Goal: Task Accomplishment & Management: Complete application form

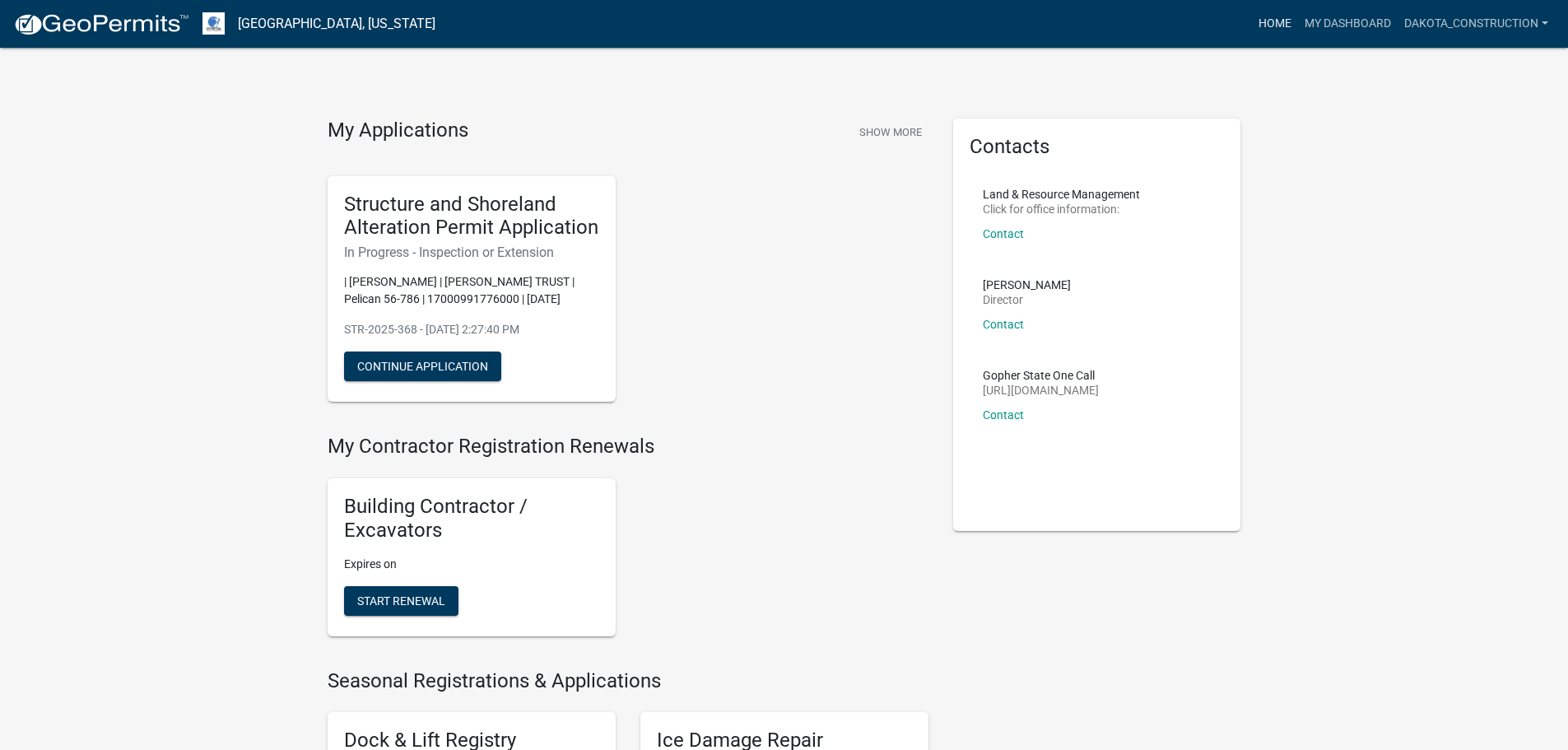
click at [1274, 26] on link "Home" at bounding box center [1275, 24] width 46 height 32
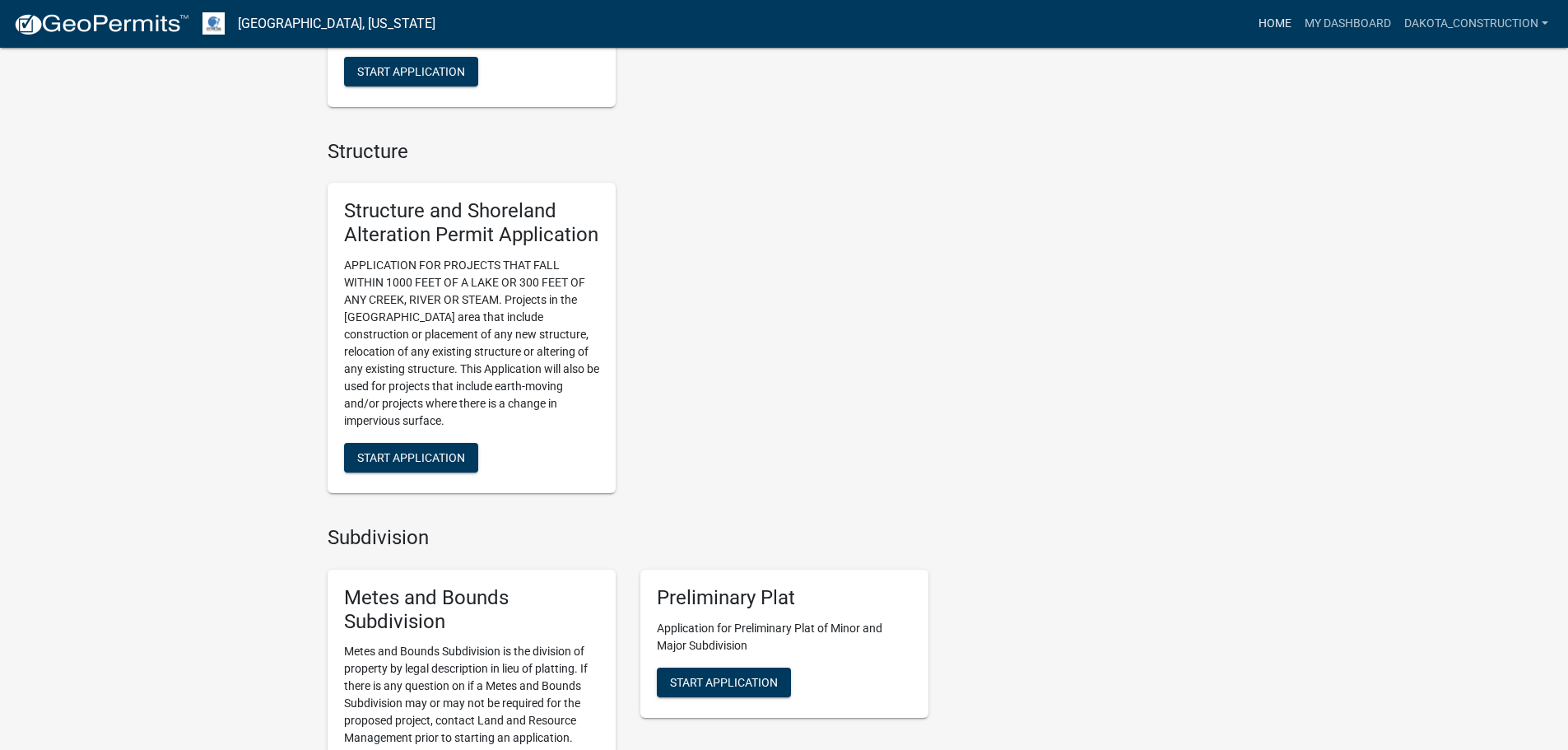
scroll to position [1564, 0]
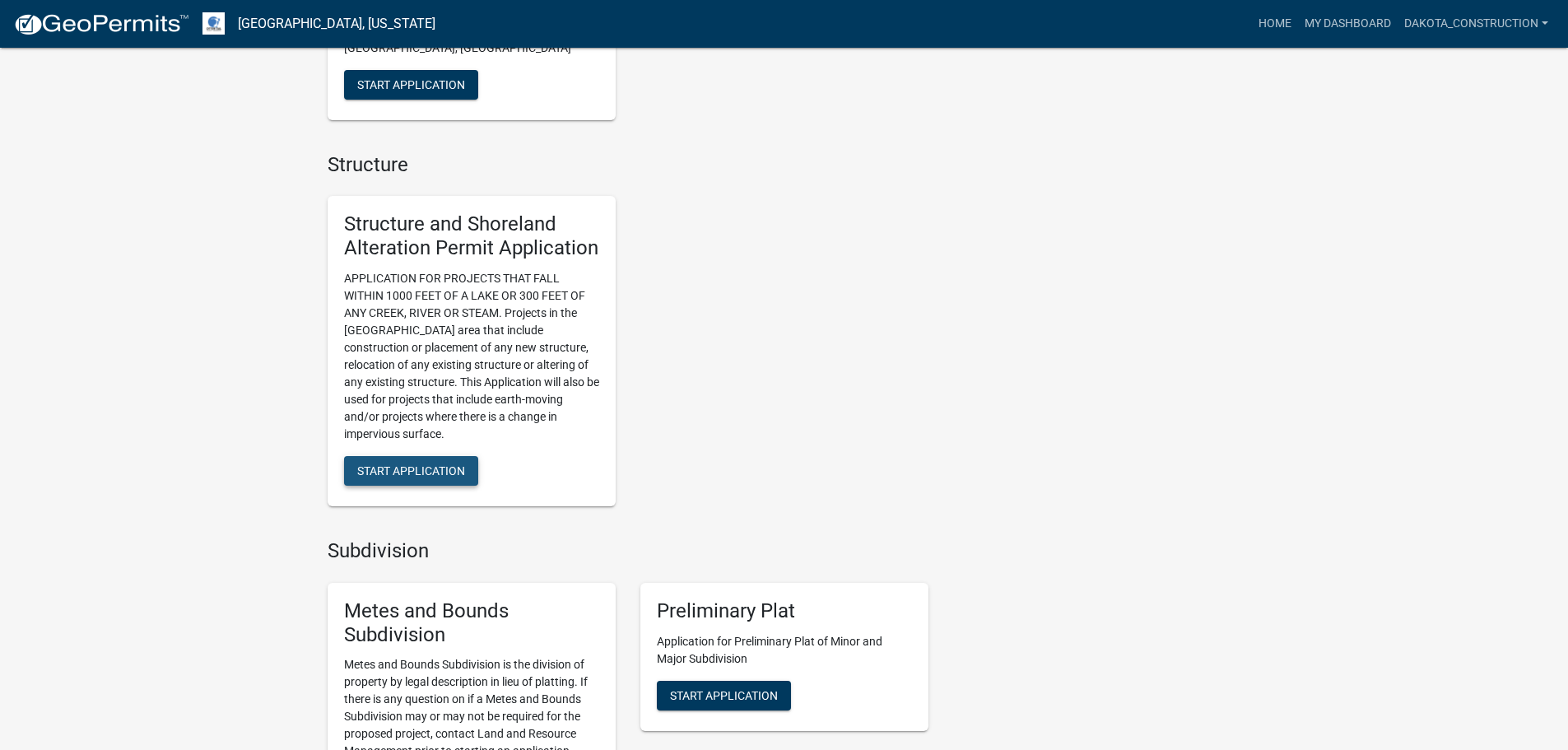
click at [414, 478] on button "Start Application" at bounding box center [411, 471] width 134 height 30
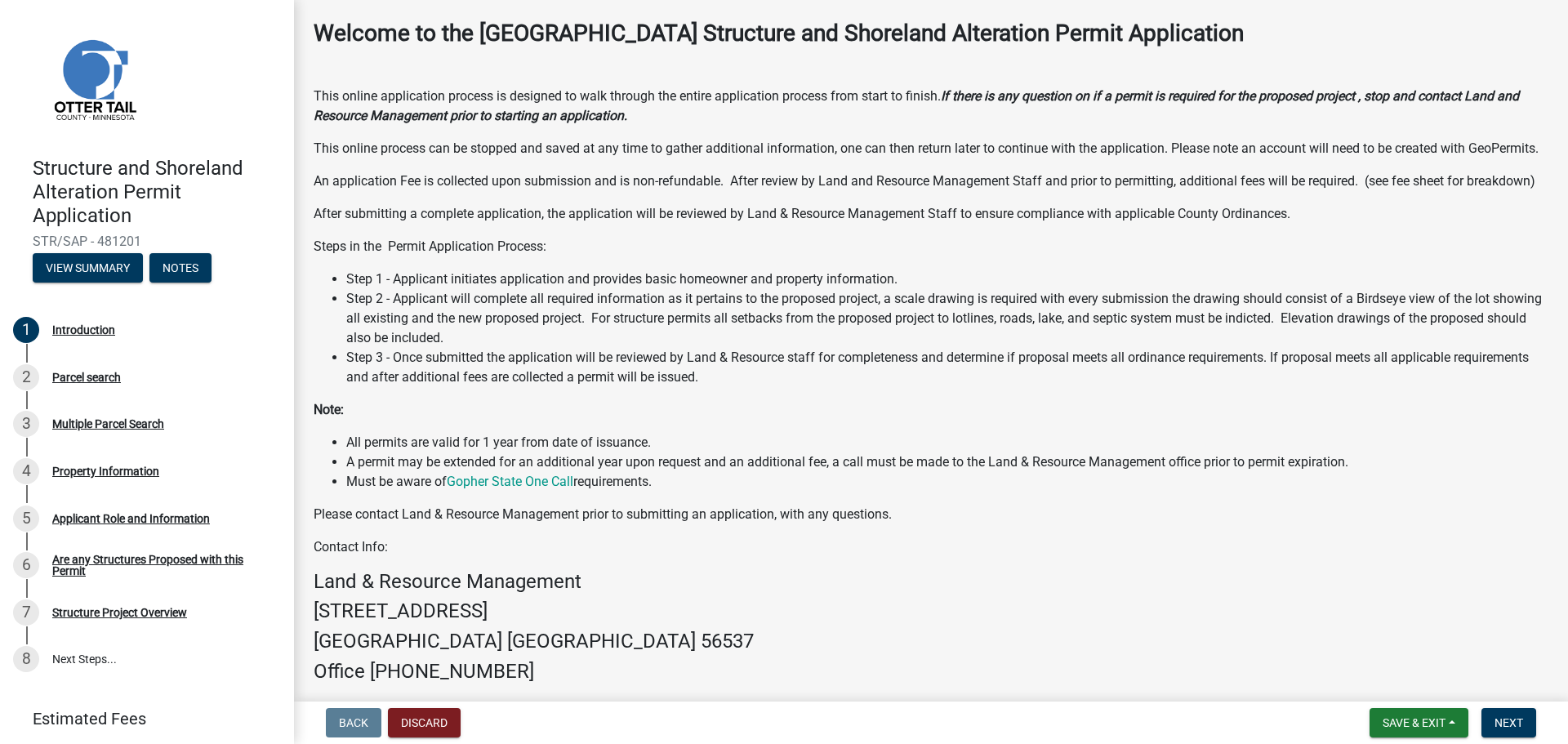
scroll to position [236, 0]
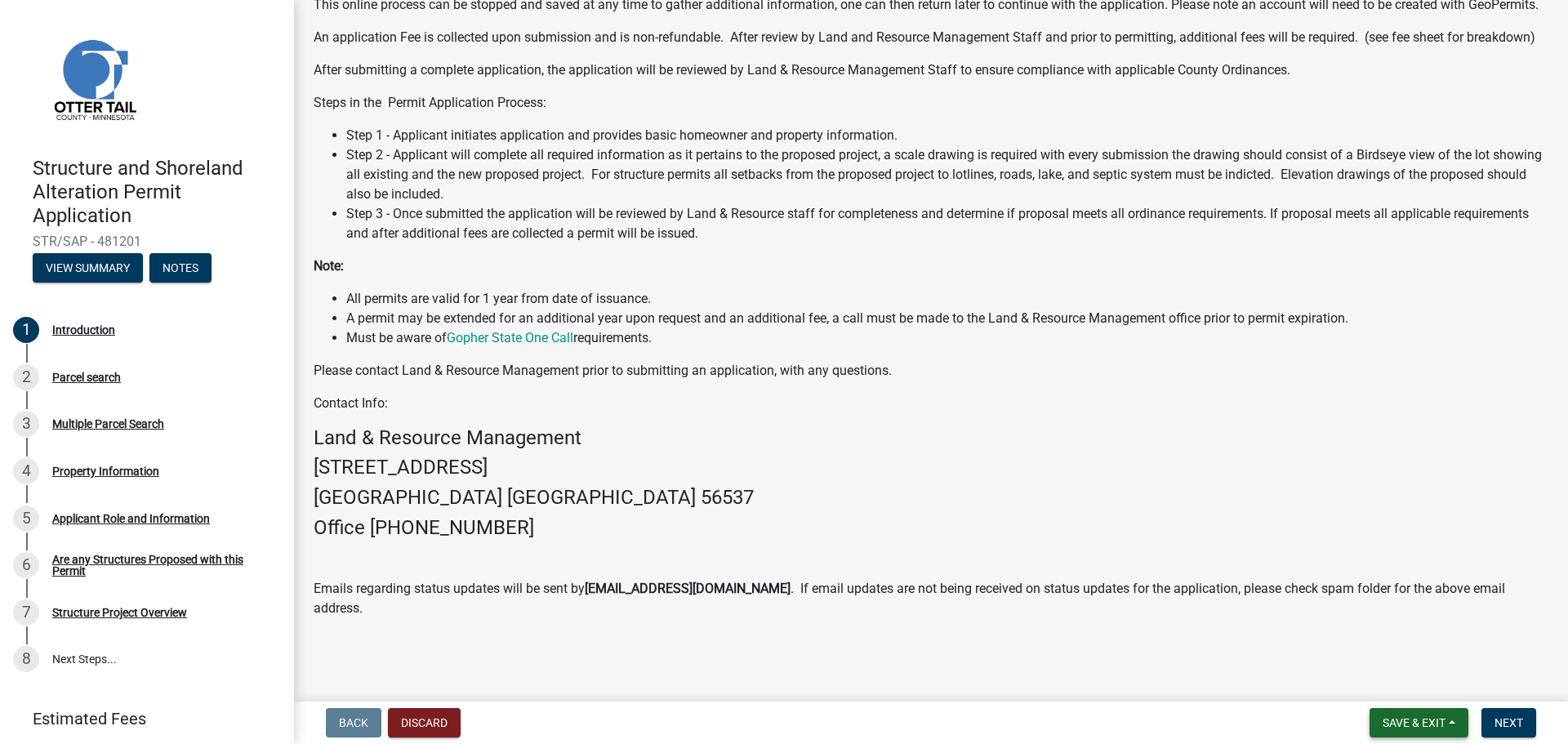
click at [1407, 725] on span "Save & Exit" at bounding box center [1414, 723] width 63 height 13
click at [1389, 637] on button "Save" at bounding box center [1403, 641] width 131 height 39
click at [80, 369] on div "2 Parcel search" at bounding box center [141, 378] width 255 height 26
click at [83, 374] on div "Parcel search" at bounding box center [86, 378] width 69 height 12
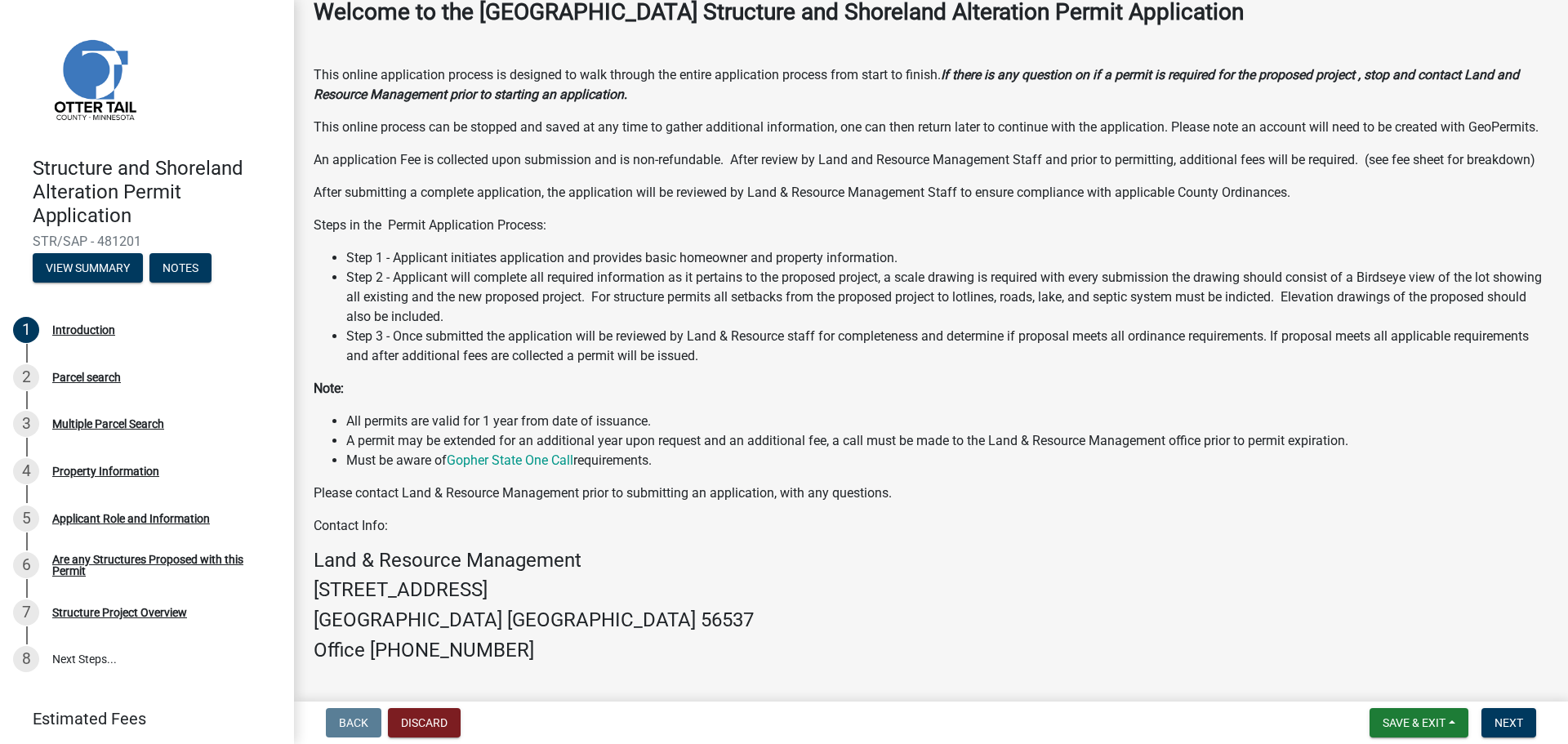
scroll to position [72, 0]
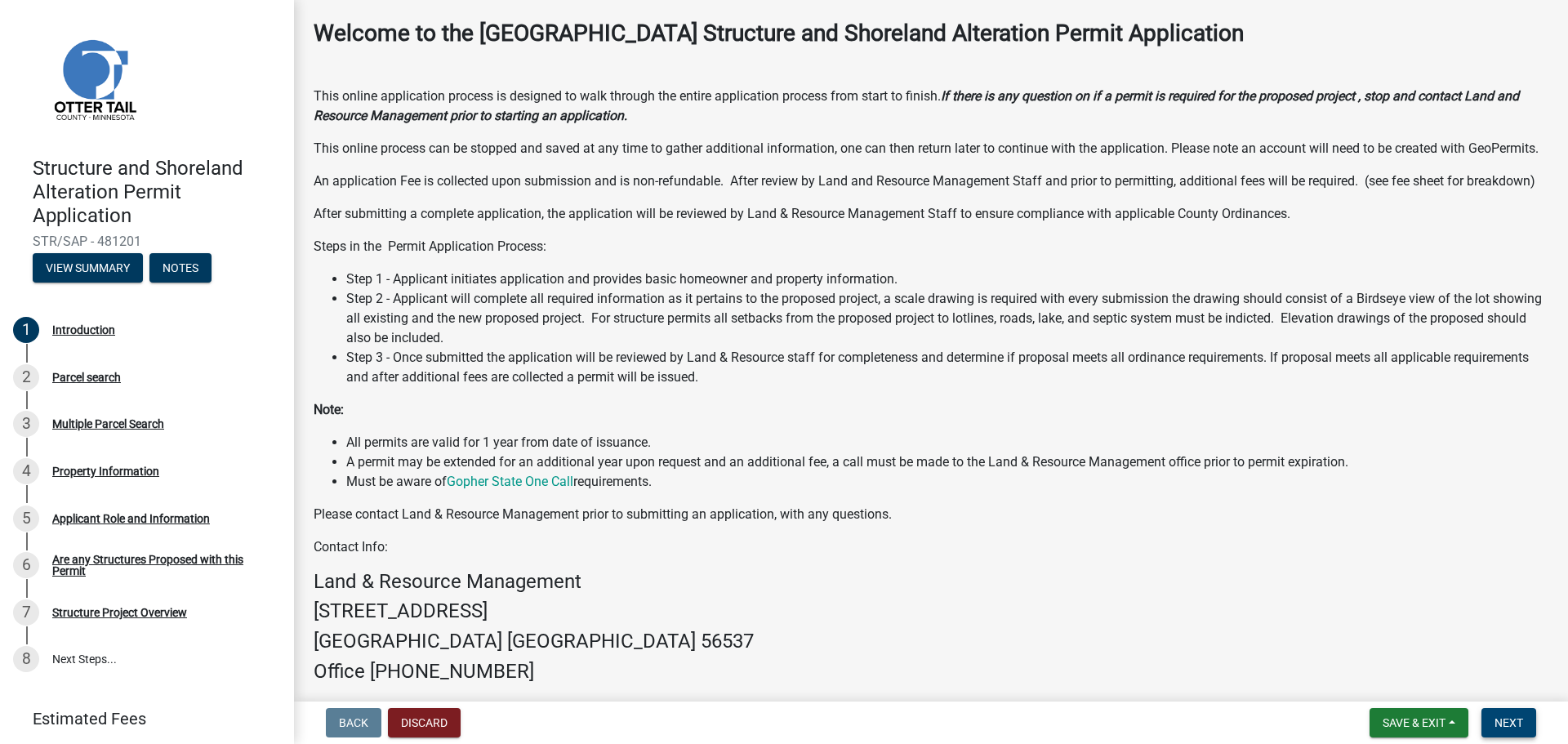
click at [1527, 724] on button "Next" at bounding box center [1508, 723] width 55 height 30
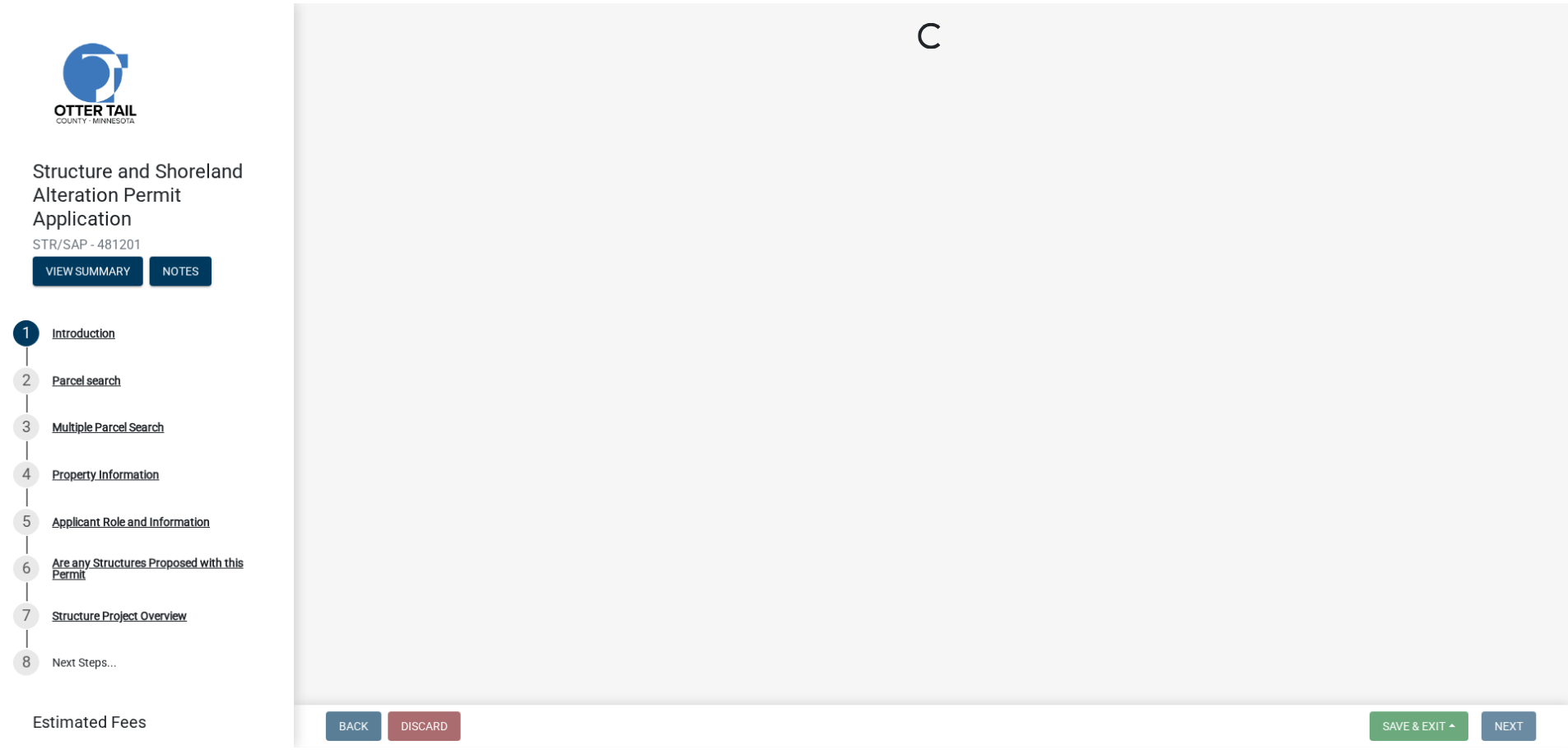
scroll to position [0, 0]
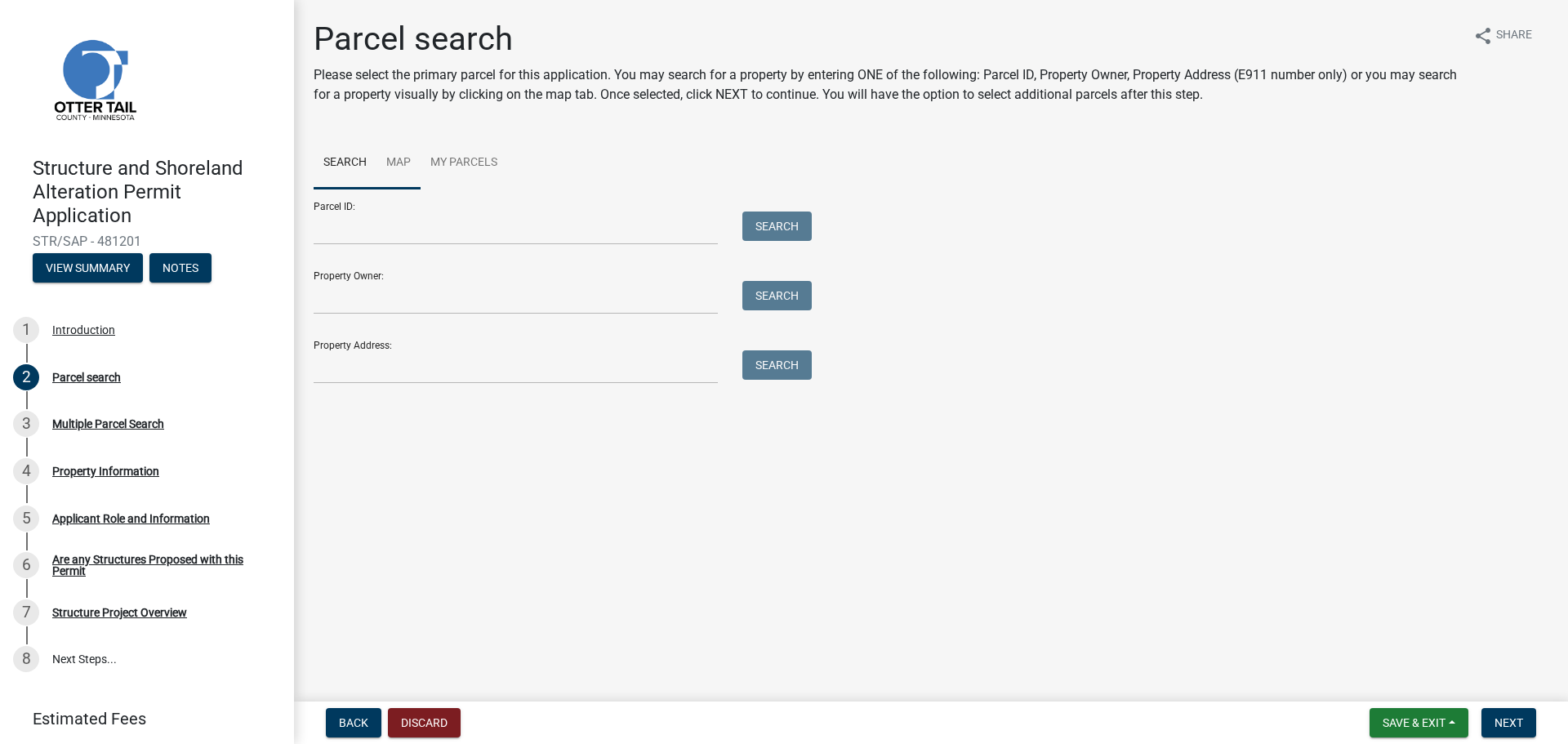
click at [398, 164] on link "Map" at bounding box center [398, 163] width 44 height 52
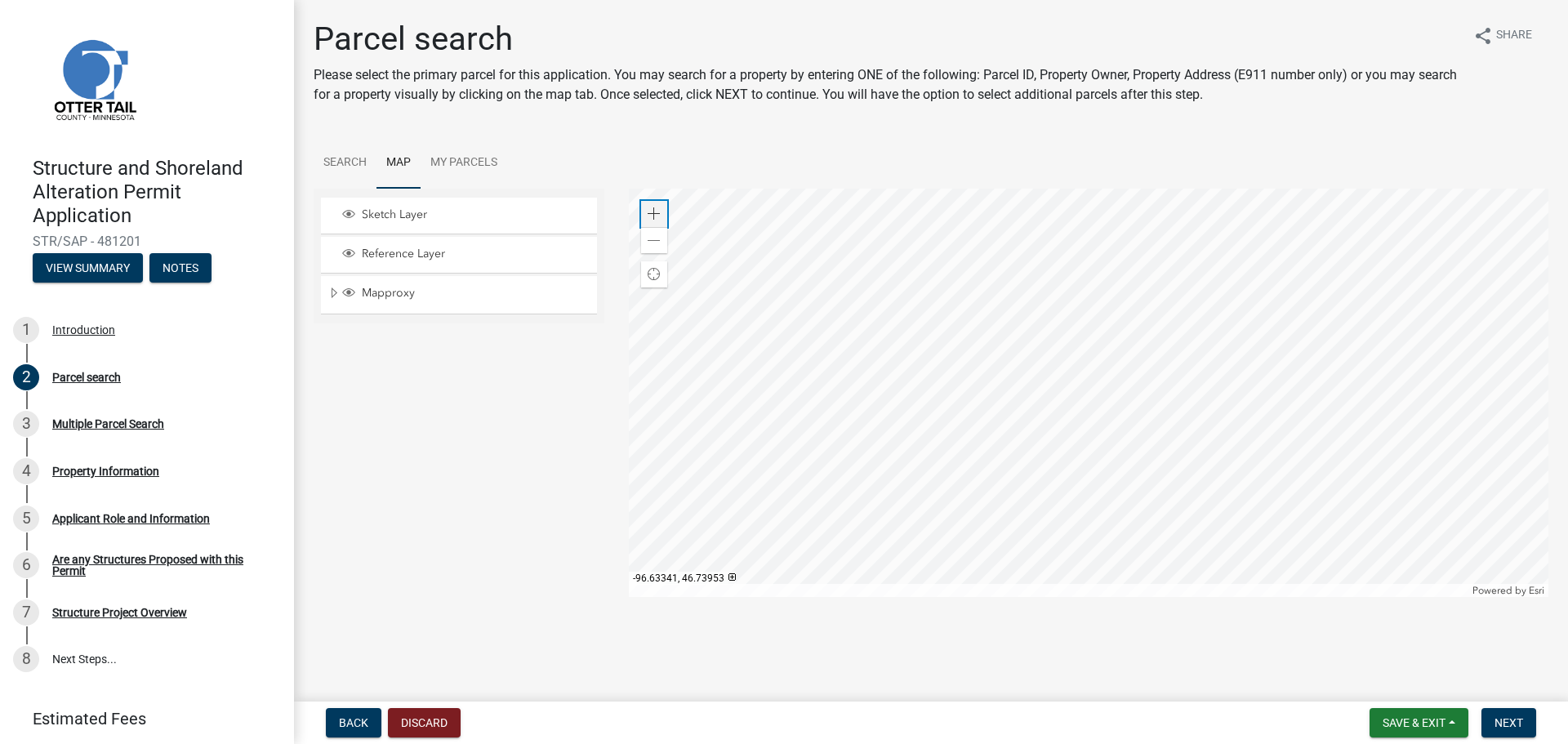
click at [653, 210] on span at bounding box center [654, 214] width 13 height 13
click at [1121, 397] on div at bounding box center [1089, 393] width 920 height 408
click at [952, 413] on div at bounding box center [1089, 393] width 920 height 408
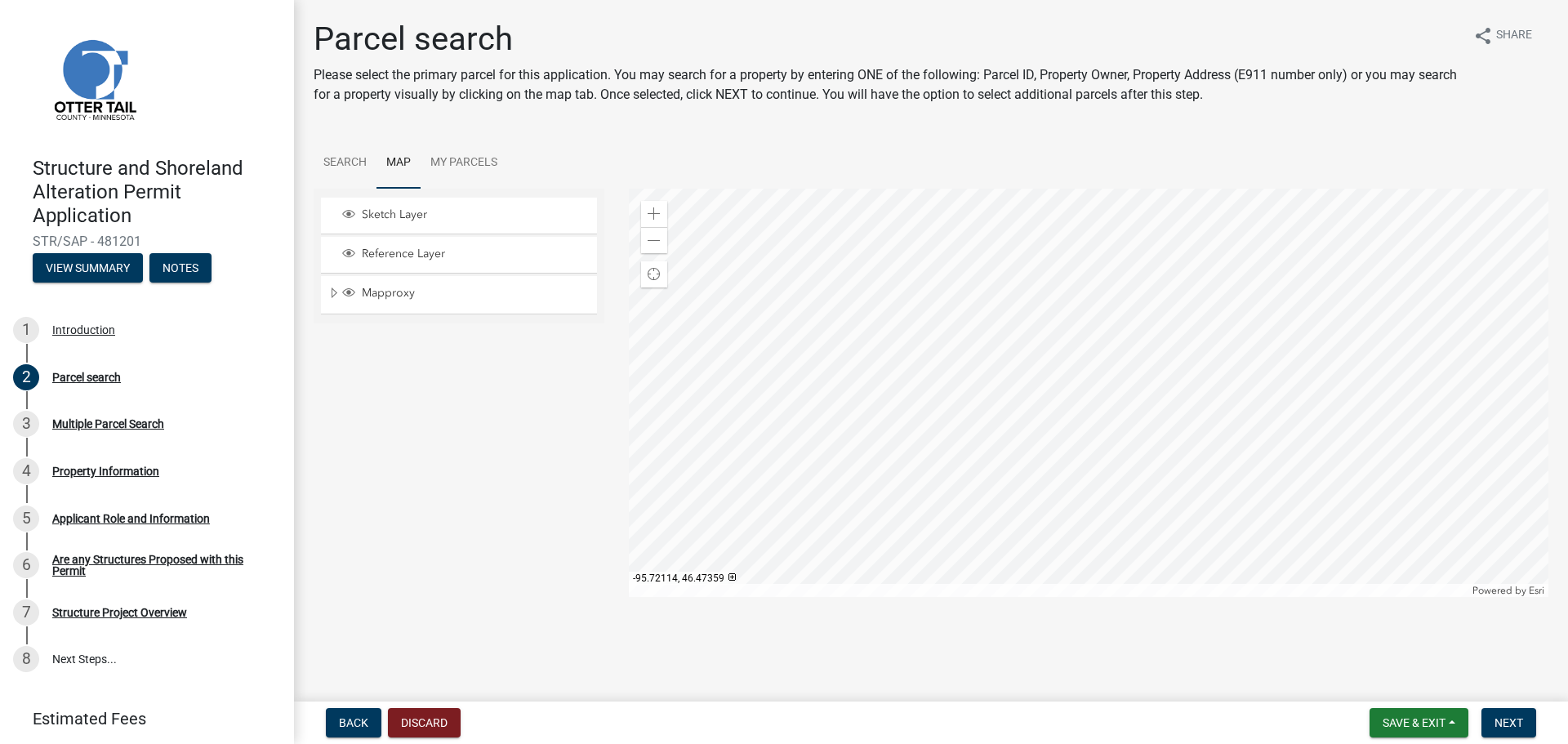
click at [1069, 502] on div at bounding box center [1089, 393] width 920 height 408
click at [354, 162] on link "Search" at bounding box center [345, 163] width 63 height 52
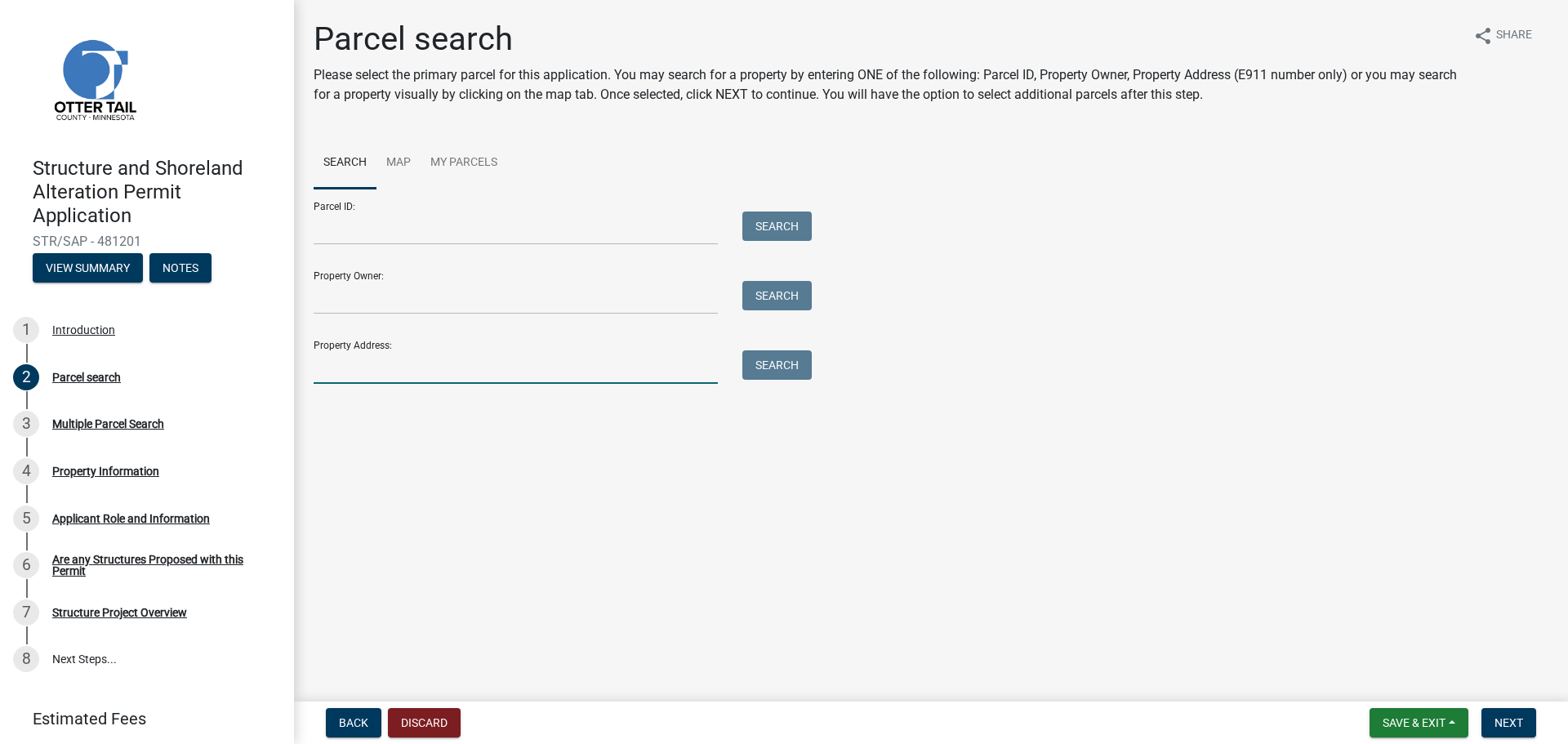
click at [420, 370] on input "Property Address:" at bounding box center [515, 367] width 404 height 34
click at [368, 366] on input "Property Address:" at bounding box center [515, 367] width 404 height 34
paste input "[STREET_ADDRESS]"
click at [778, 379] on button "Search" at bounding box center [777, 365] width 69 height 30
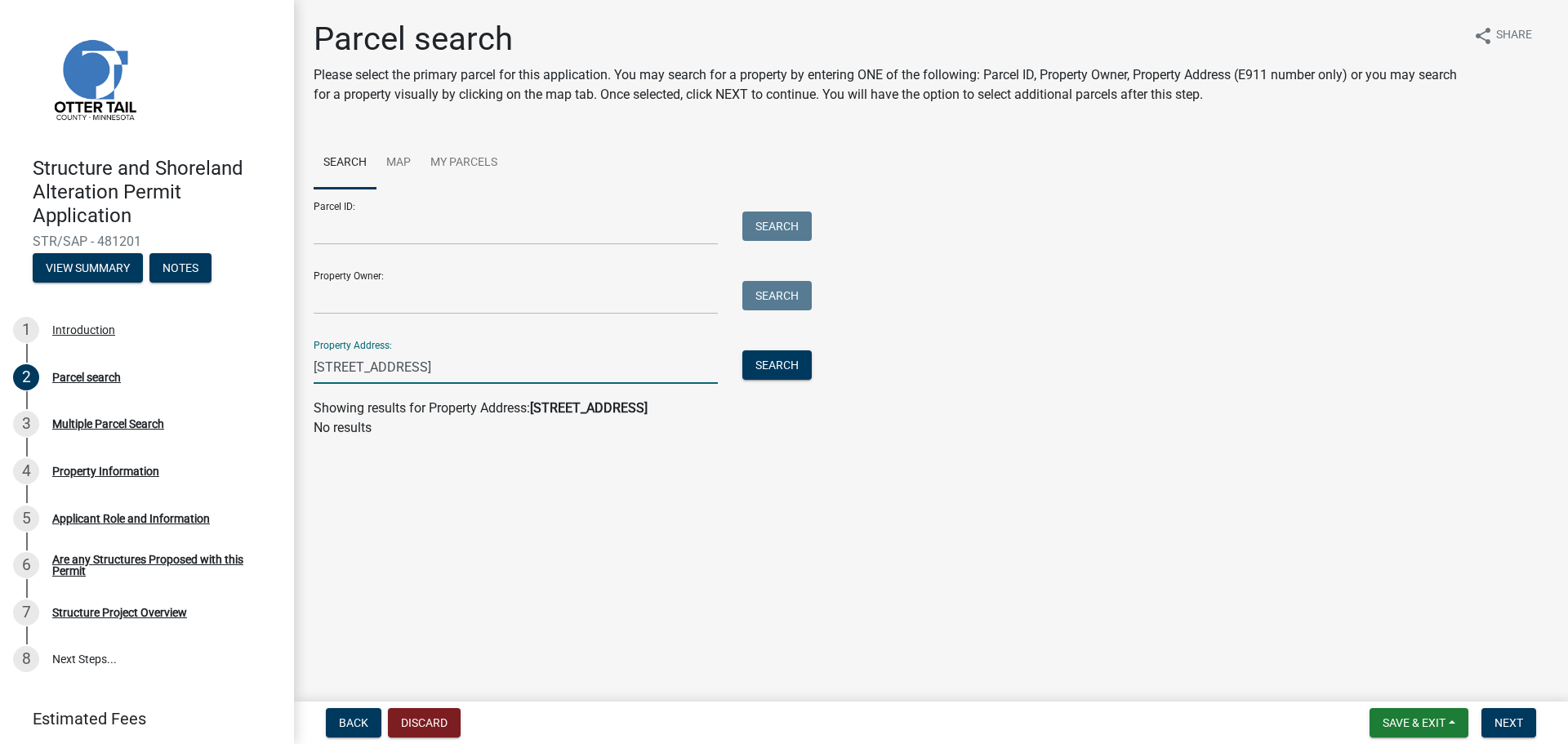
drag, startPoint x: 550, startPoint y: 370, endPoint x: 407, endPoint y: 370, distance: 143.0
click at [407, 370] on input "[STREET_ADDRESS]" at bounding box center [515, 367] width 404 height 34
type input "14563 YMCA Ln"
click at [777, 358] on button "Search" at bounding box center [777, 365] width 69 height 30
click at [415, 719] on button "Discard" at bounding box center [424, 723] width 73 height 30
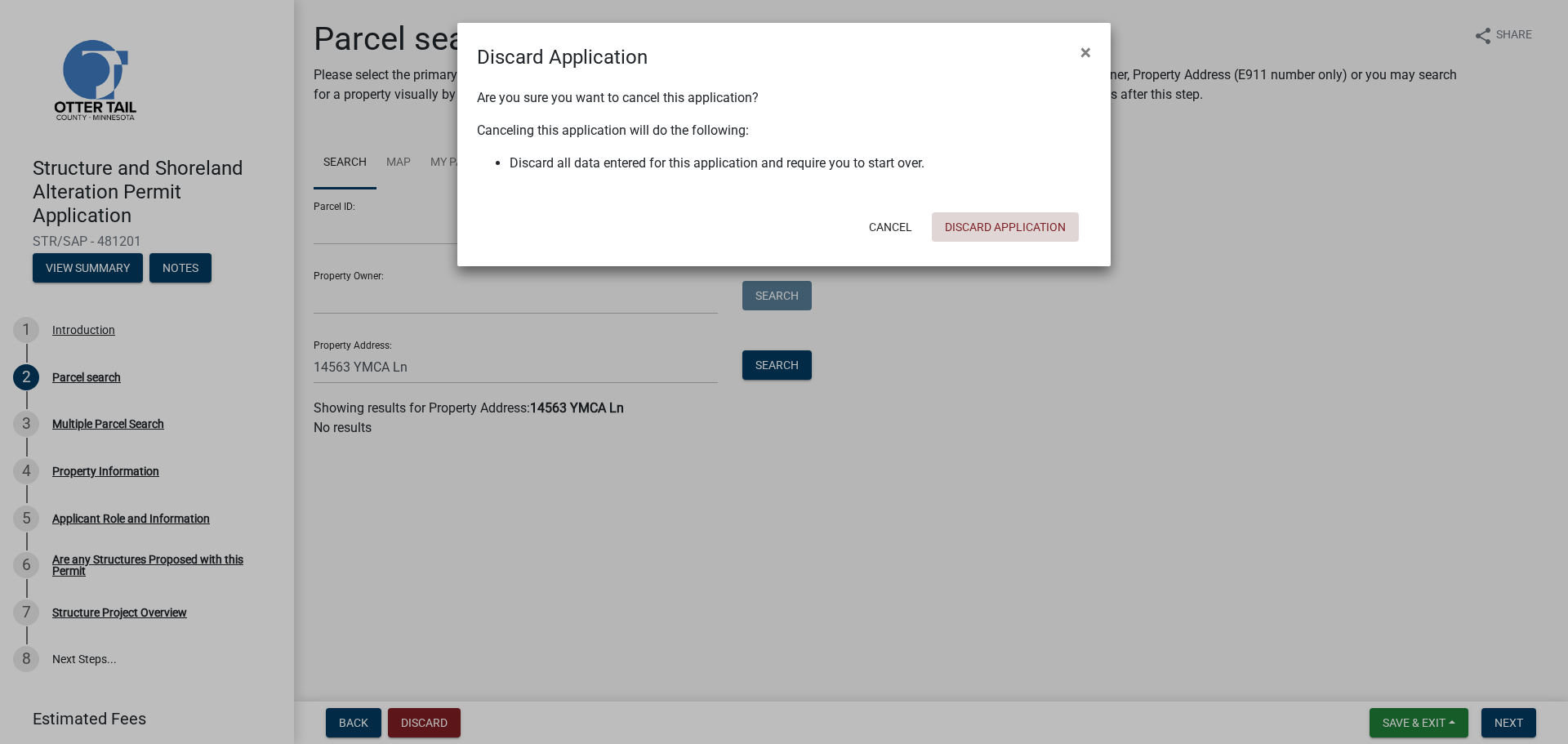
click at [1015, 223] on button "Discard Application" at bounding box center [1005, 227] width 147 height 30
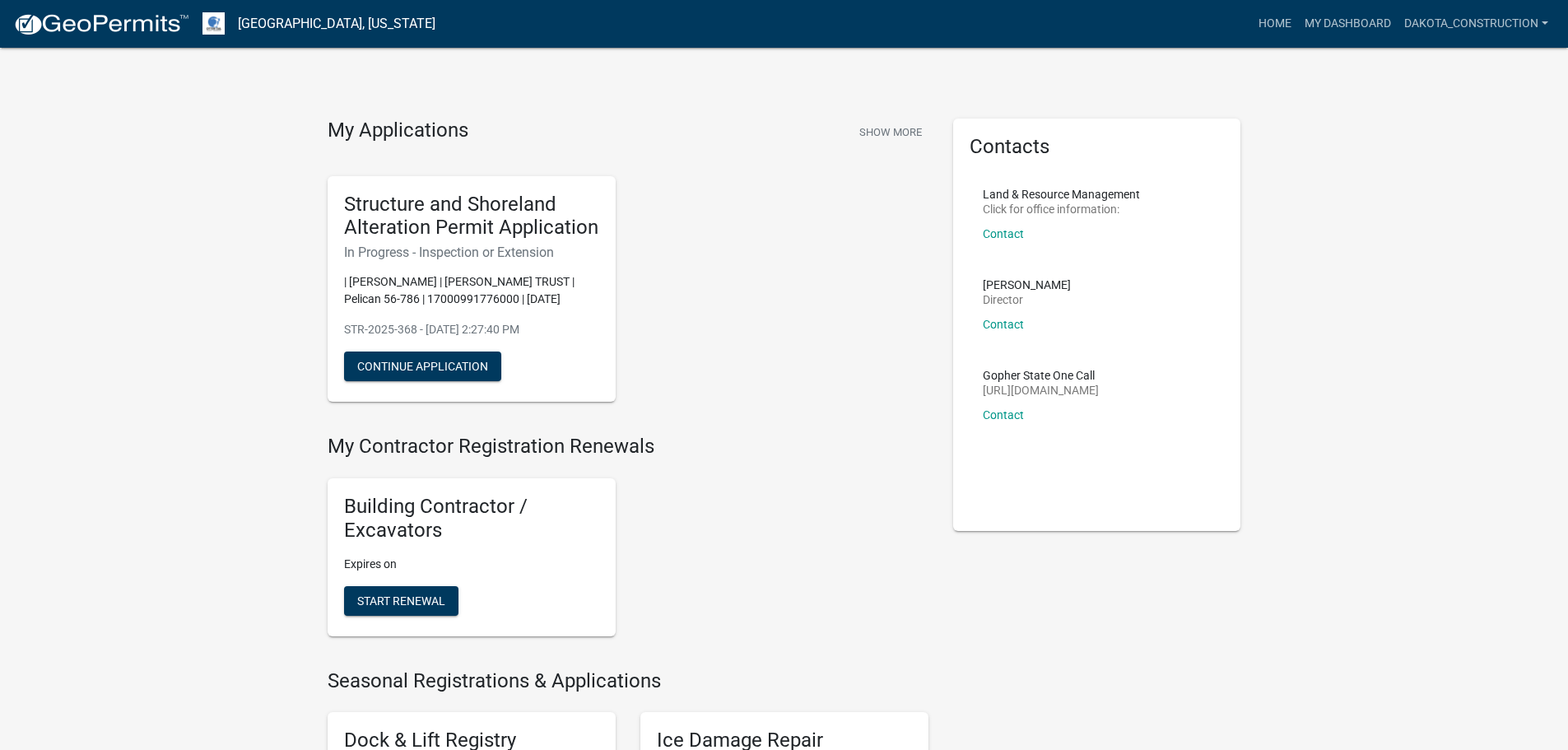
click at [311, 26] on link "[GEOGRAPHIC_DATA], [US_STATE]" at bounding box center [337, 24] width 197 height 28
click at [145, 25] on img at bounding box center [101, 25] width 176 height 25
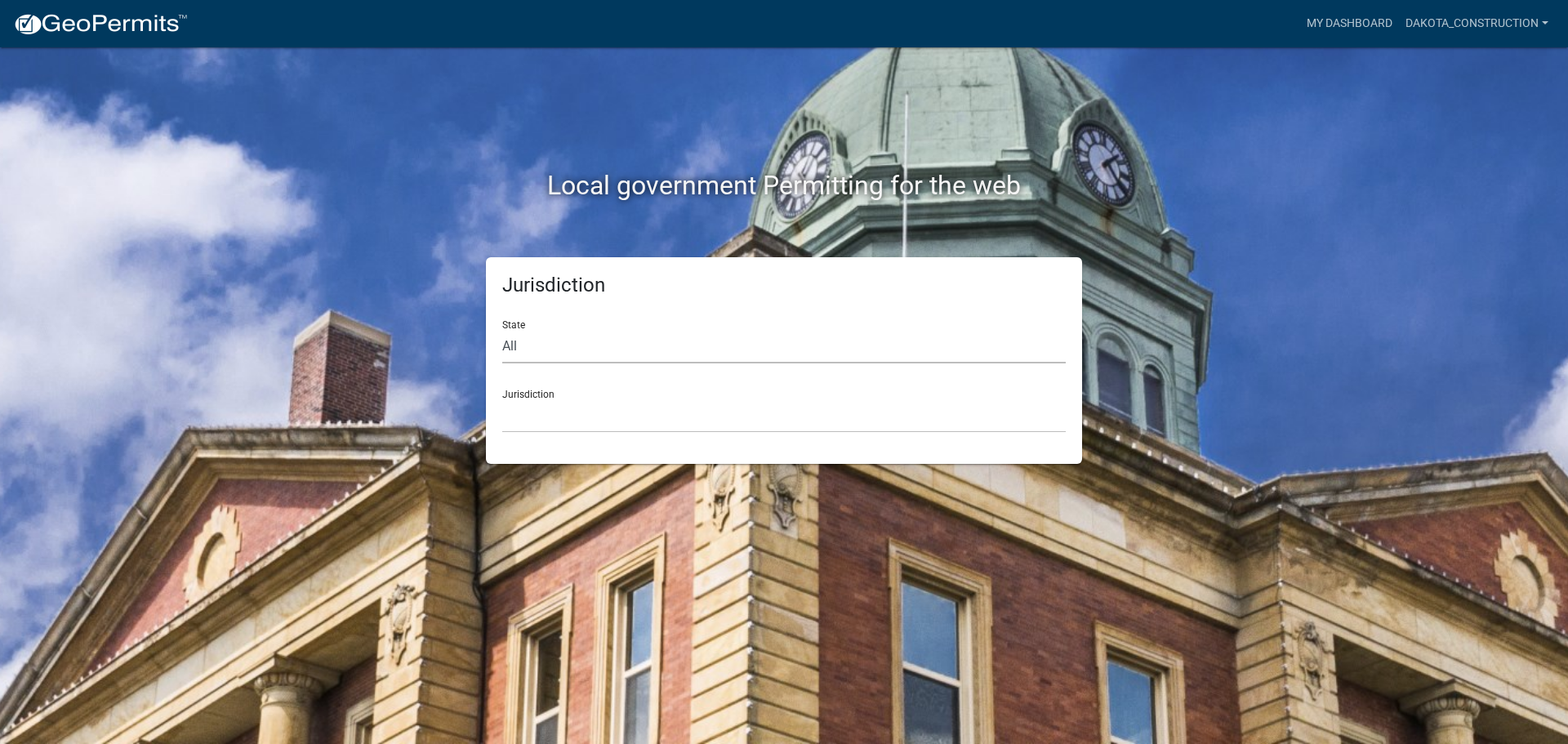
click at [530, 352] on select "All [US_STATE] [US_STATE] [US_STATE] [US_STATE] [US_STATE] [US_STATE] [US_STATE…" at bounding box center [784, 346] width 564 height 34
select select "[US_STATE]"
click at [503, 330] on select "All [US_STATE] [US_STATE] [US_STATE] [US_STATE] [US_STATE] [US_STATE] [US_STATE…" at bounding box center [784, 346] width 564 height 34
click at [606, 417] on select "[GEOGRAPHIC_DATA], [US_STATE] [GEOGRAPHIC_DATA], [US_STATE] [GEOGRAPHIC_DATA], …" at bounding box center [784, 416] width 564 height 34
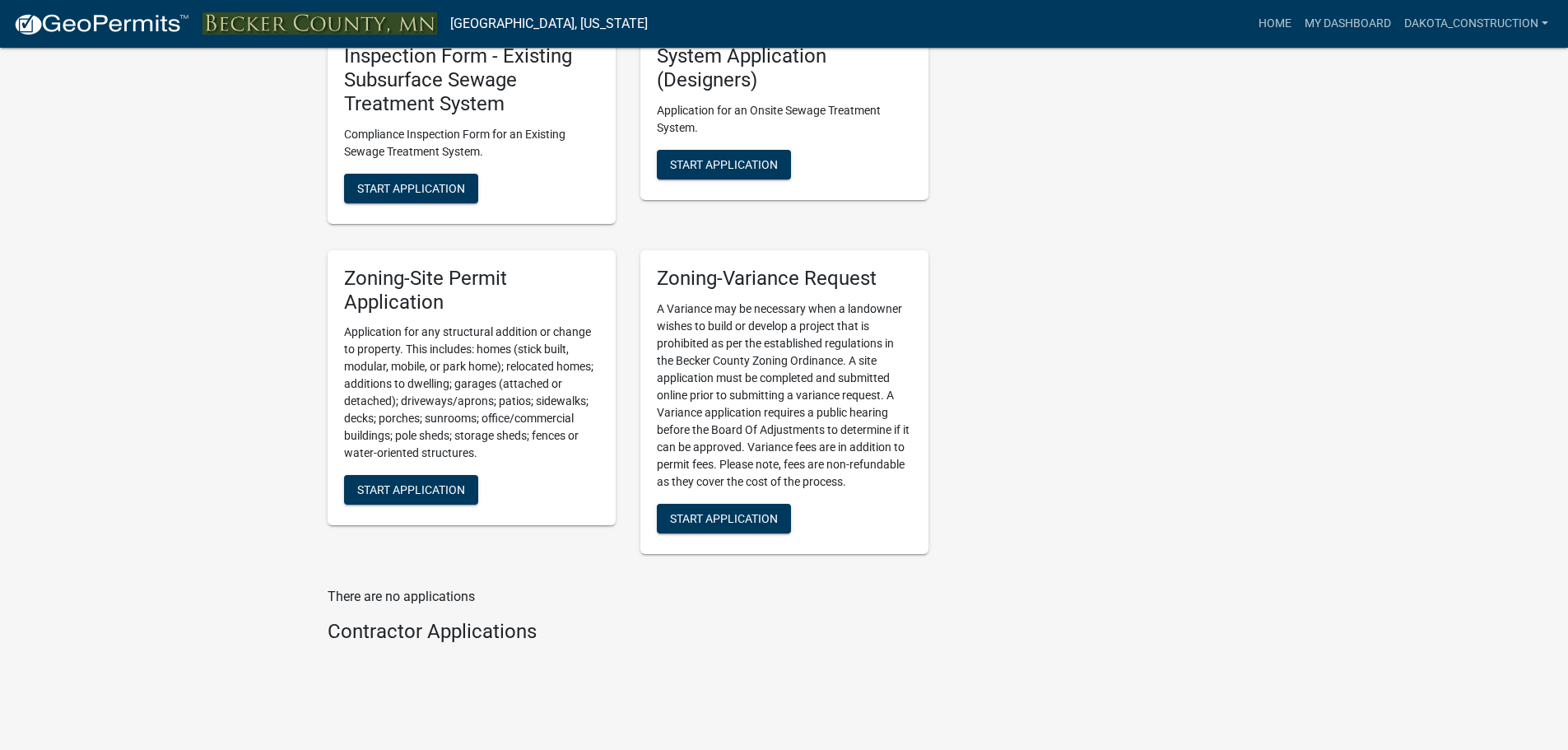
scroll to position [1647, 0]
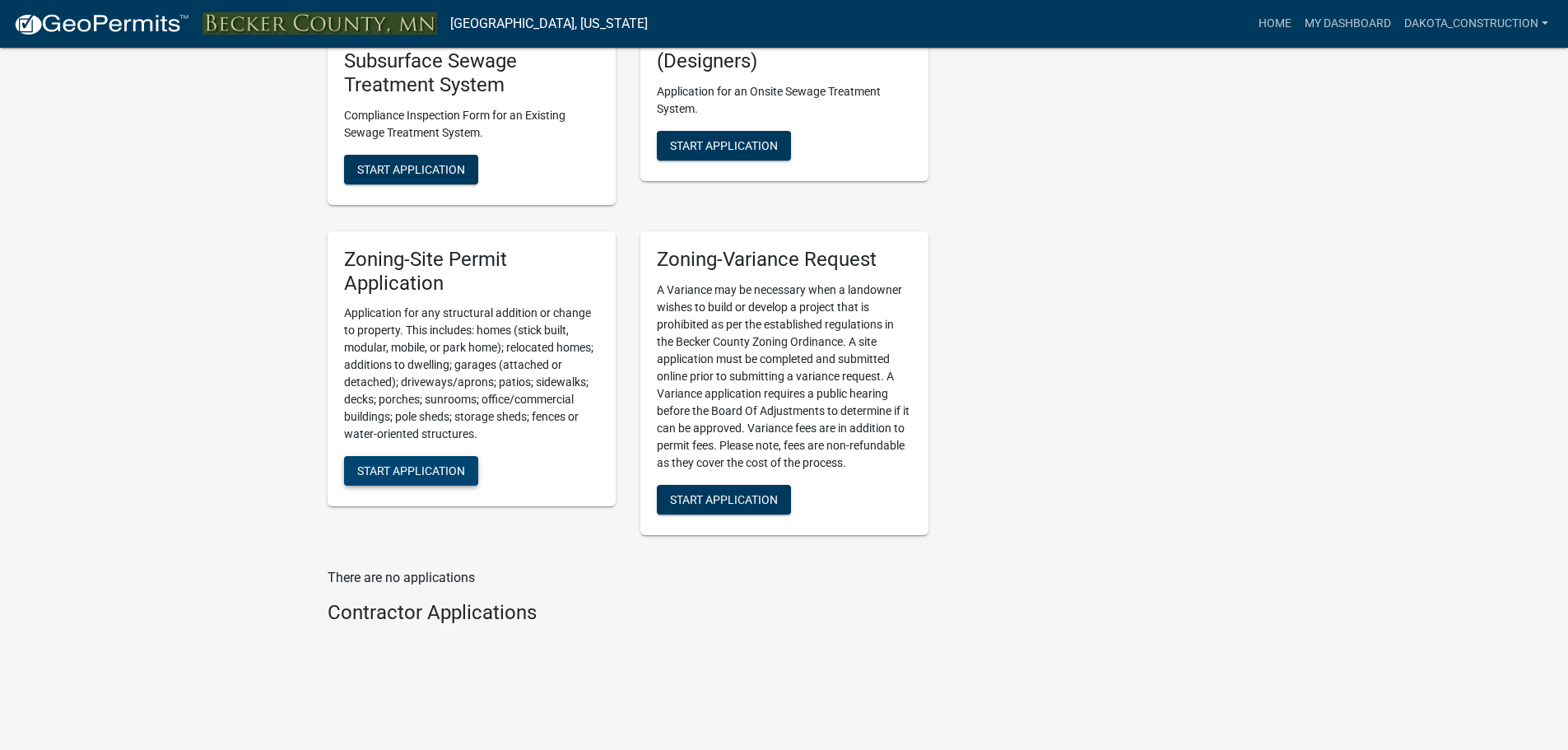
click at [426, 469] on span "Start Application" at bounding box center [411, 471] width 107 height 13
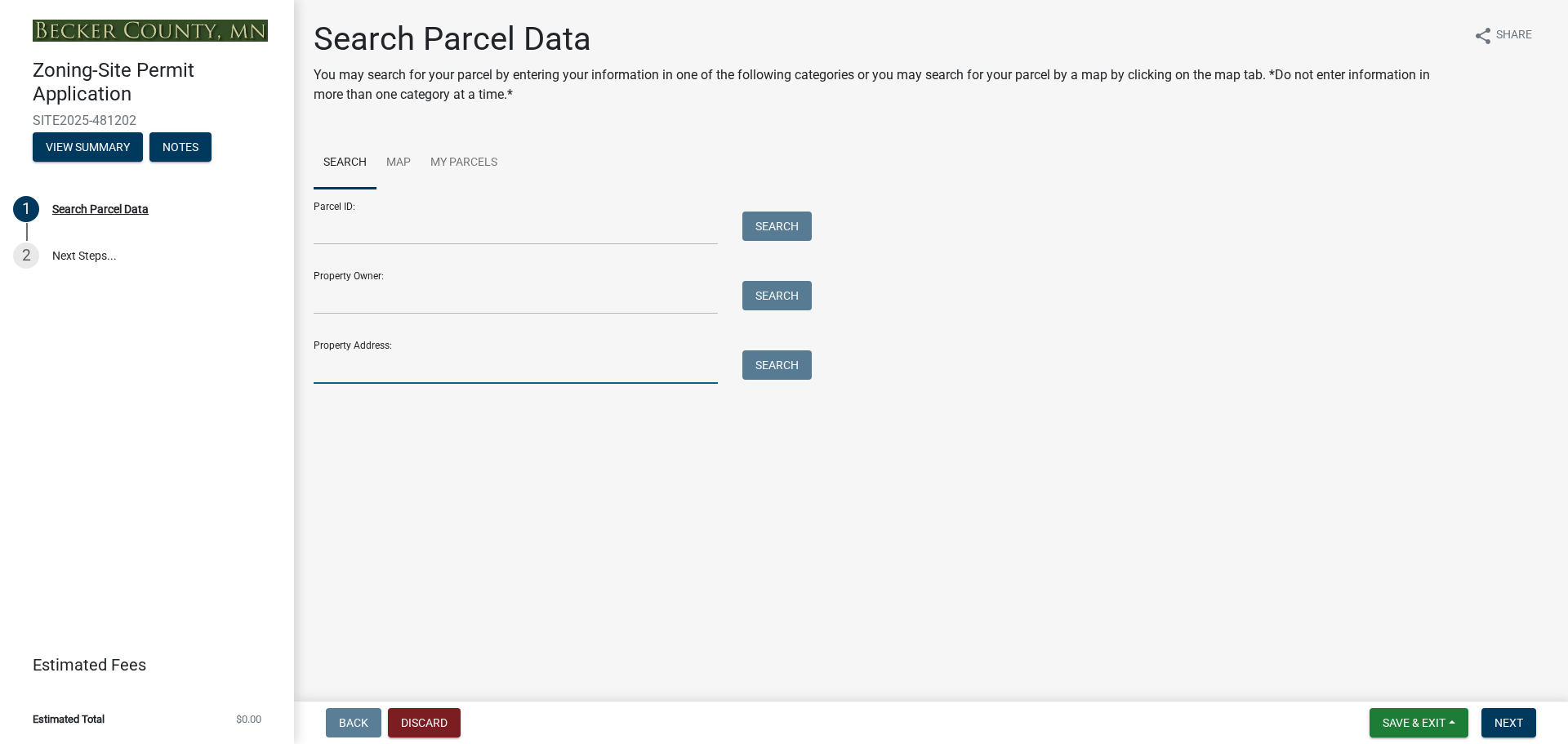
click at [417, 365] on input "Property Address:" at bounding box center [515, 367] width 404 height 34
click at [773, 368] on button "Search" at bounding box center [777, 365] width 69 height 30
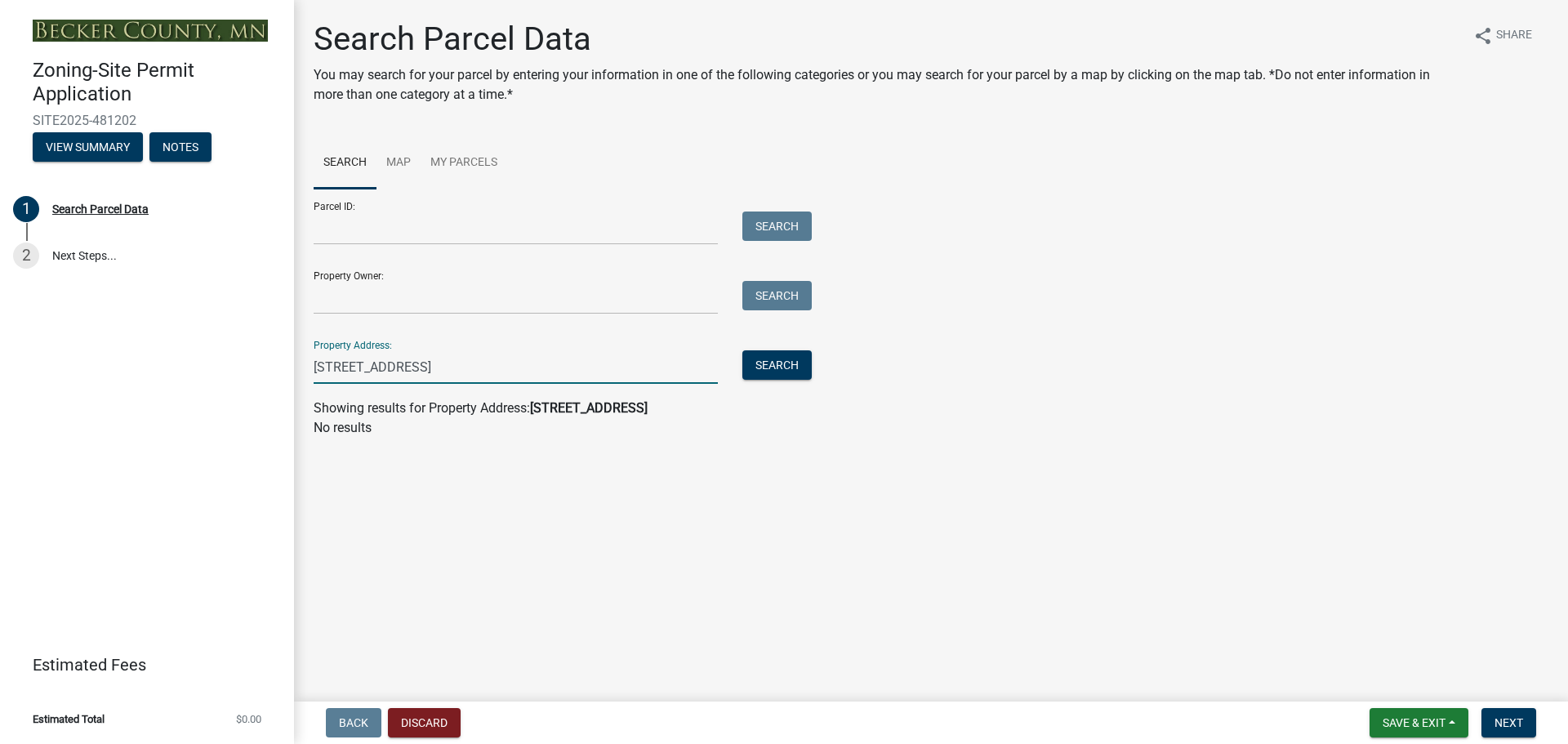
drag, startPoint x: 641, startPoint y: 367, endPoint x: 410, endPoint y: 371, distance: 231.0
click at [410, 371] on input "[STREET_ADDRESS]" at bounding box center [515, 367] width 404 height 34
type input "14563 YMCA Ln"
click at [787, 365] on button "Search" at bounding box center [777, 365] width 69 height 30
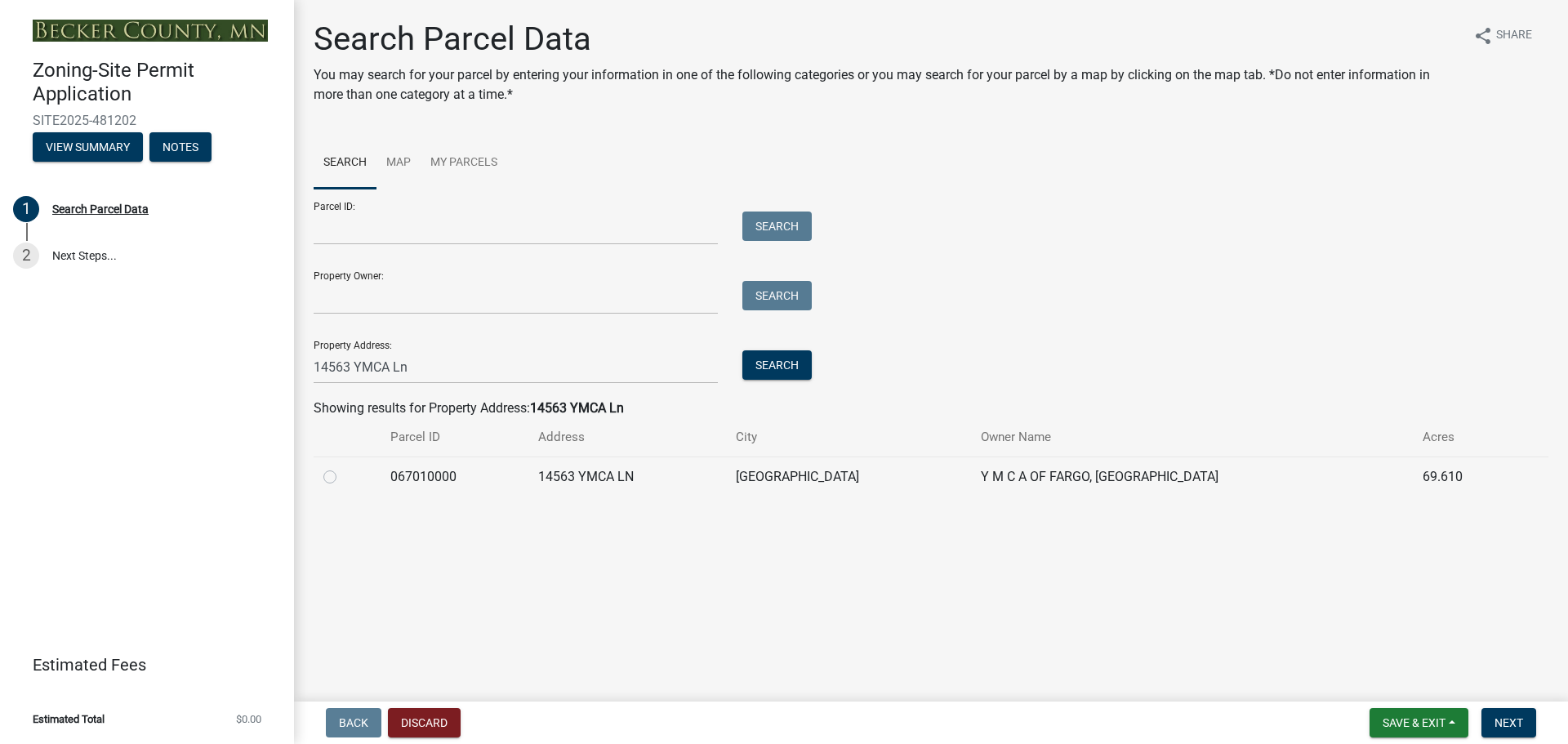
click at [343, 467] on label at bounding box center [343, 467] width 0 height 0
click at [343, 478] on input "radio" at bounding box center [348, 472] width 11 height 11
radio input "true"
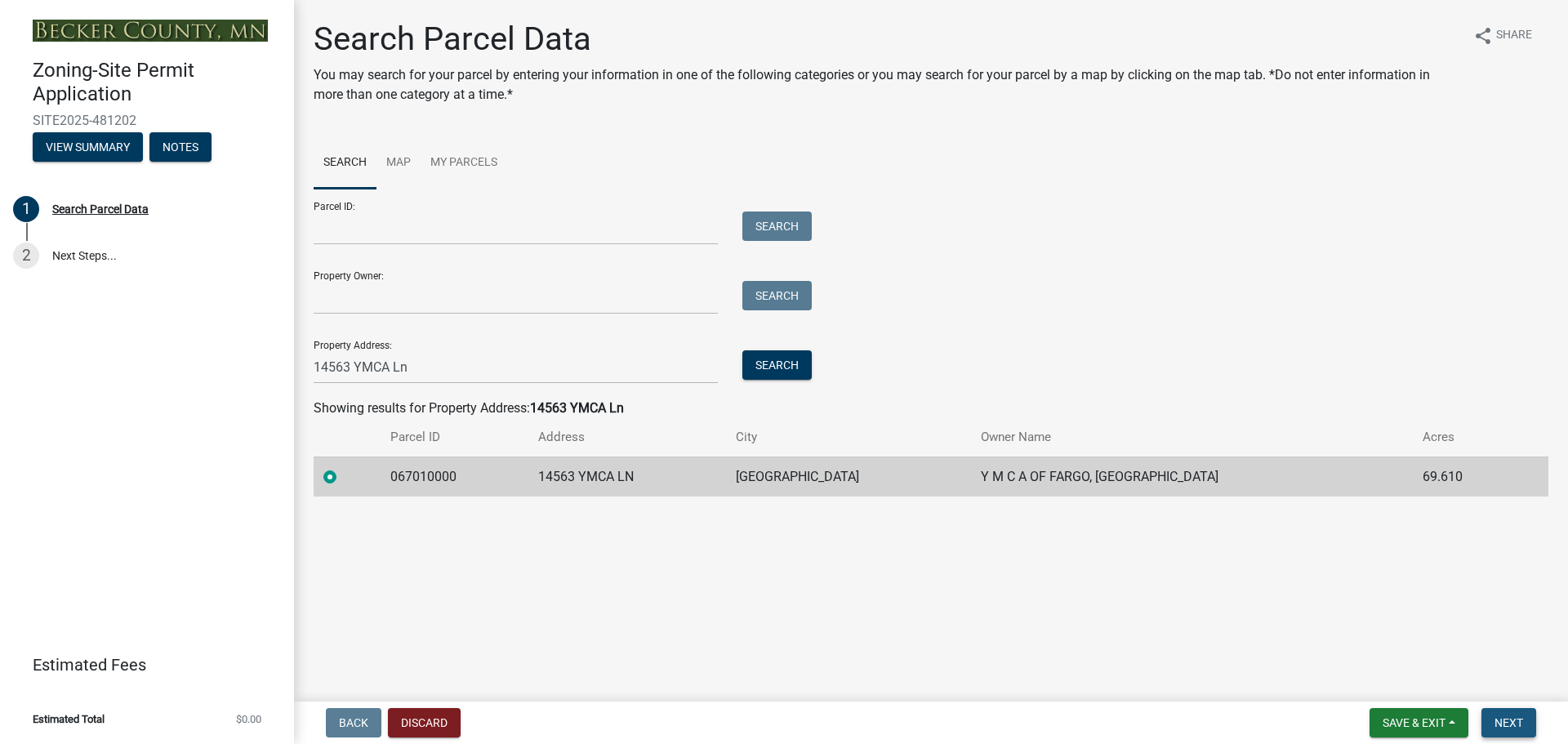
click at [1509, 722] on span "Next" at bounding box center [1508, 723] width 29 height 13
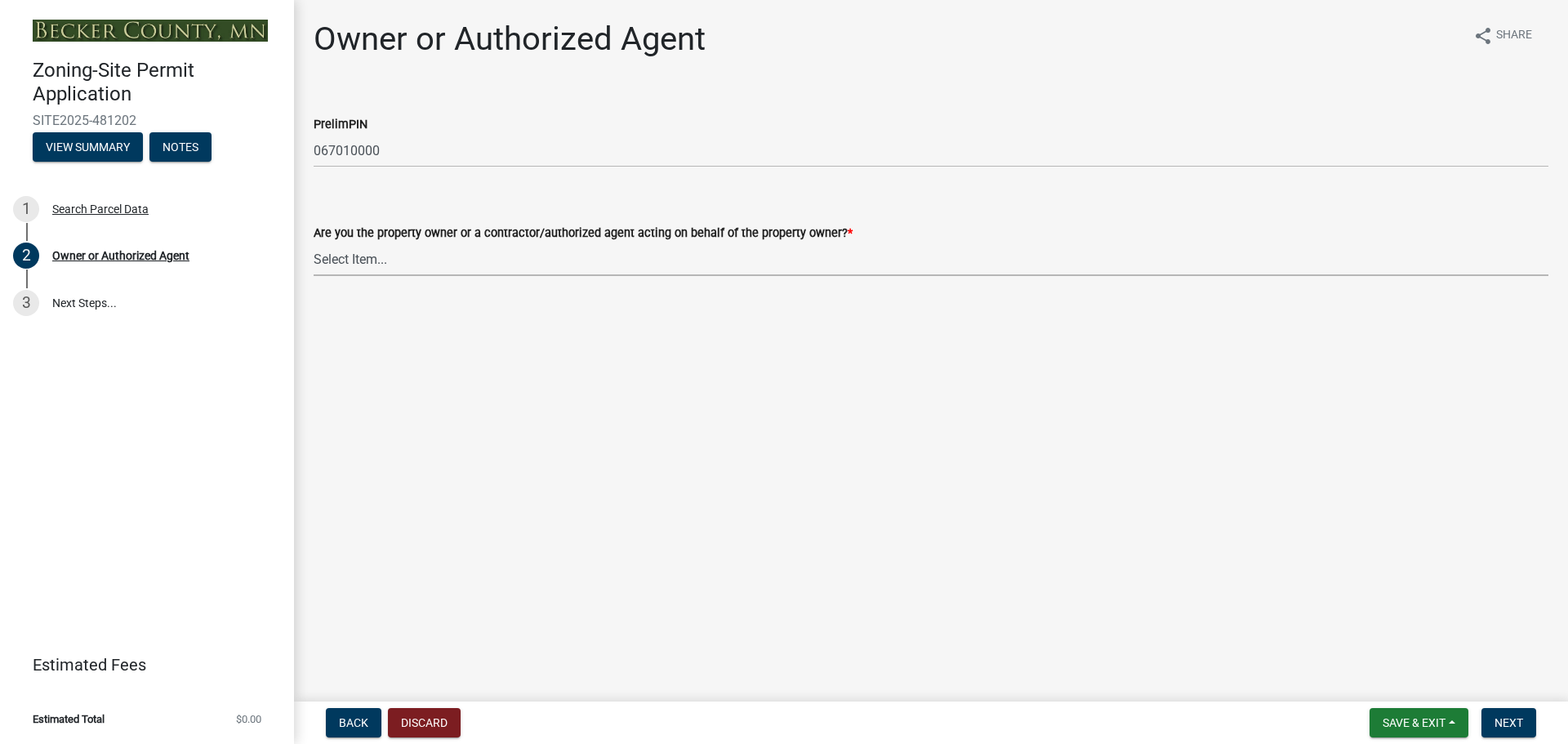
click at [479, 260] on select "Select Item... Property Owner Authorized Agent" at bounding box center [931, 259] width 1235 height 34
click at [313, 242] on select "Select Item... Property Owner Authorized Agent" at bounding box center [931, 259] width 1235 height 34
select select "059d621c-7166-4fbc-97da-2eca626821a9"
click at [1508, 713] on button "Next" at bounding box center [1508, 723] width 55 height 30
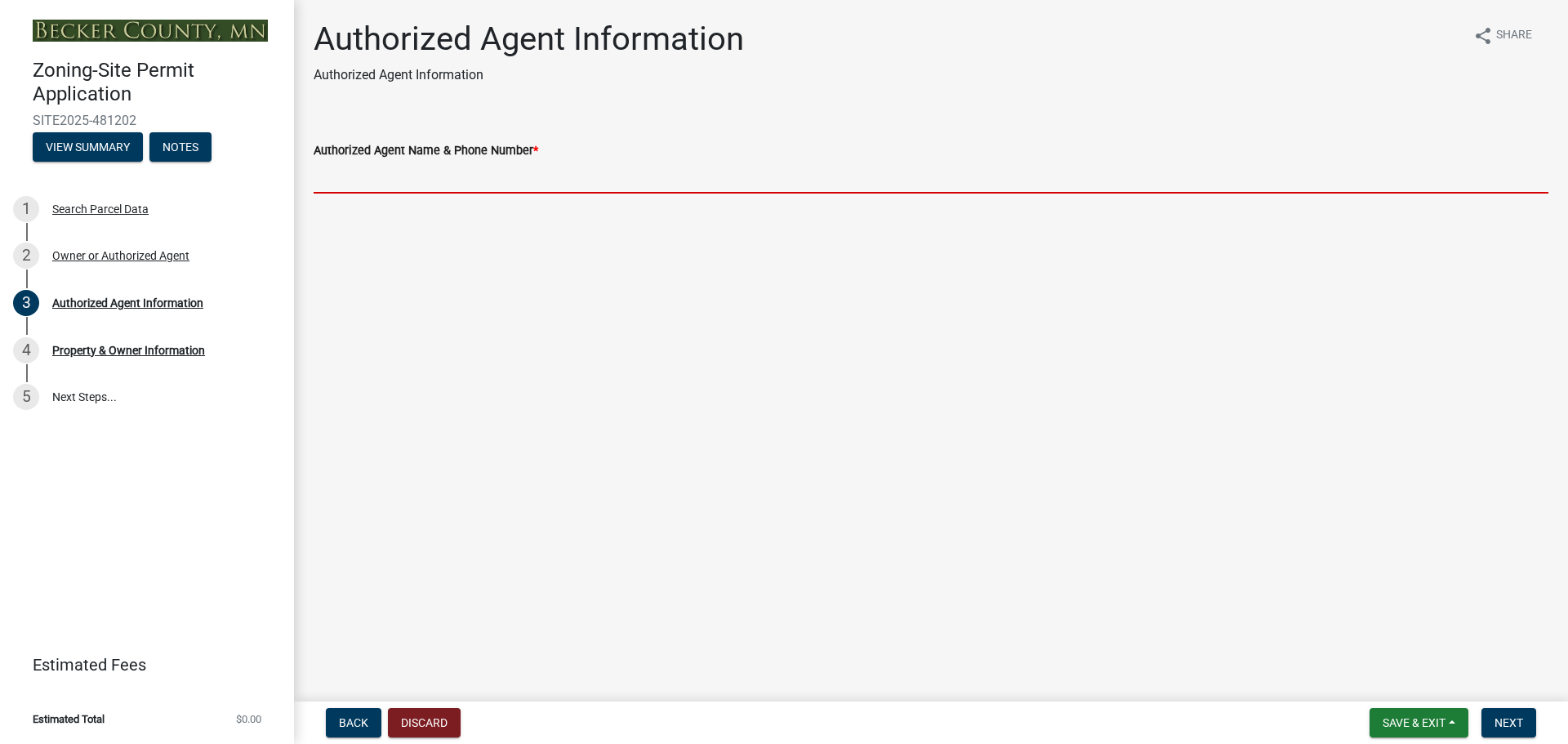
click at [395, 186] on input "Authorized Agent Name & Phone Number *" at bounding box center [931, 177] width 1235 height 34
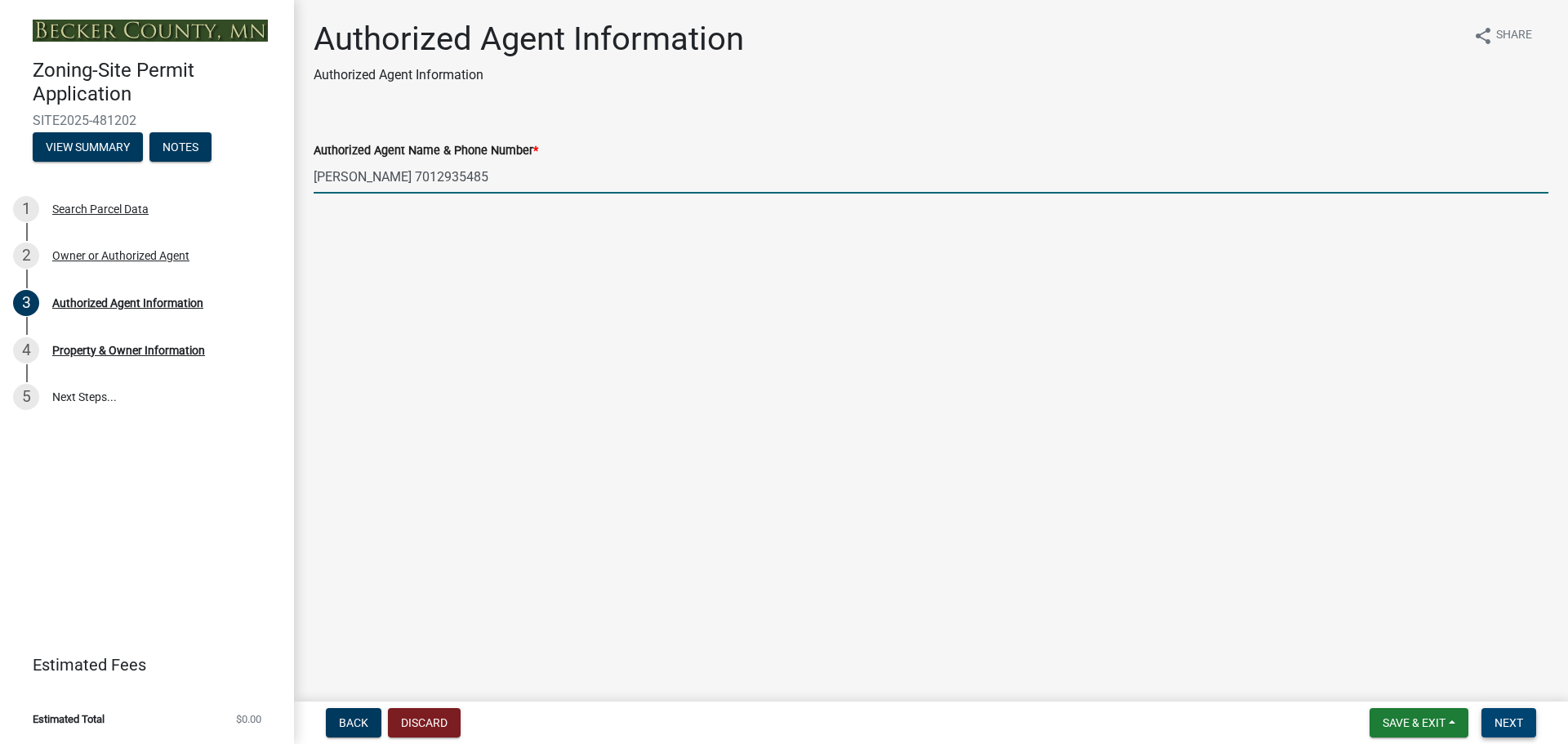
type input "[PERSON_NAME] 7012935485"
click at [1494, 712] on button "Next" at bounding box center [1508, 723] width 55 height 30
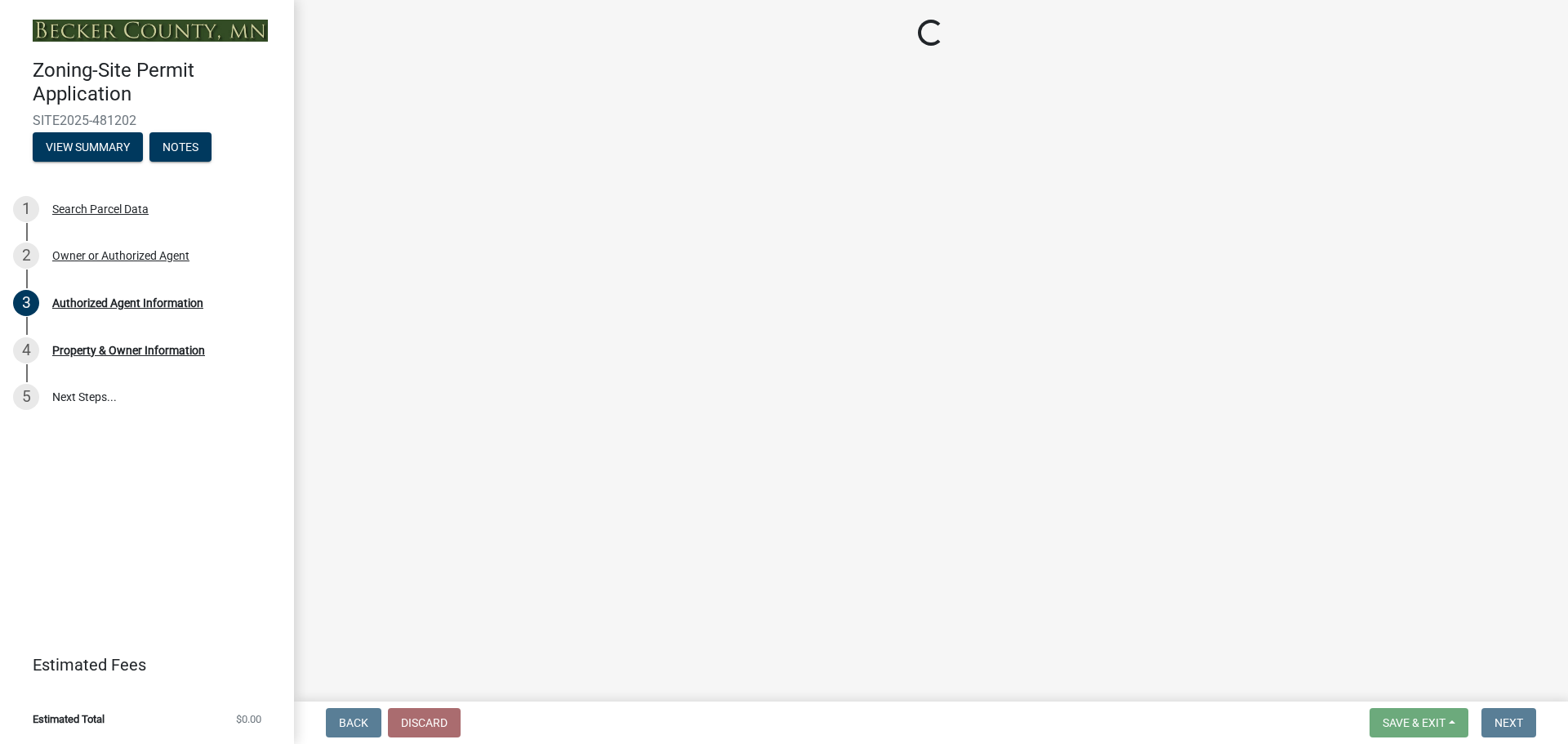
select select "2da4ad59-79e4-4897-a878-b9bb9cb10a27"
select select "951686c9-9b01-4b62-9d6a-ea2b084c9c47"
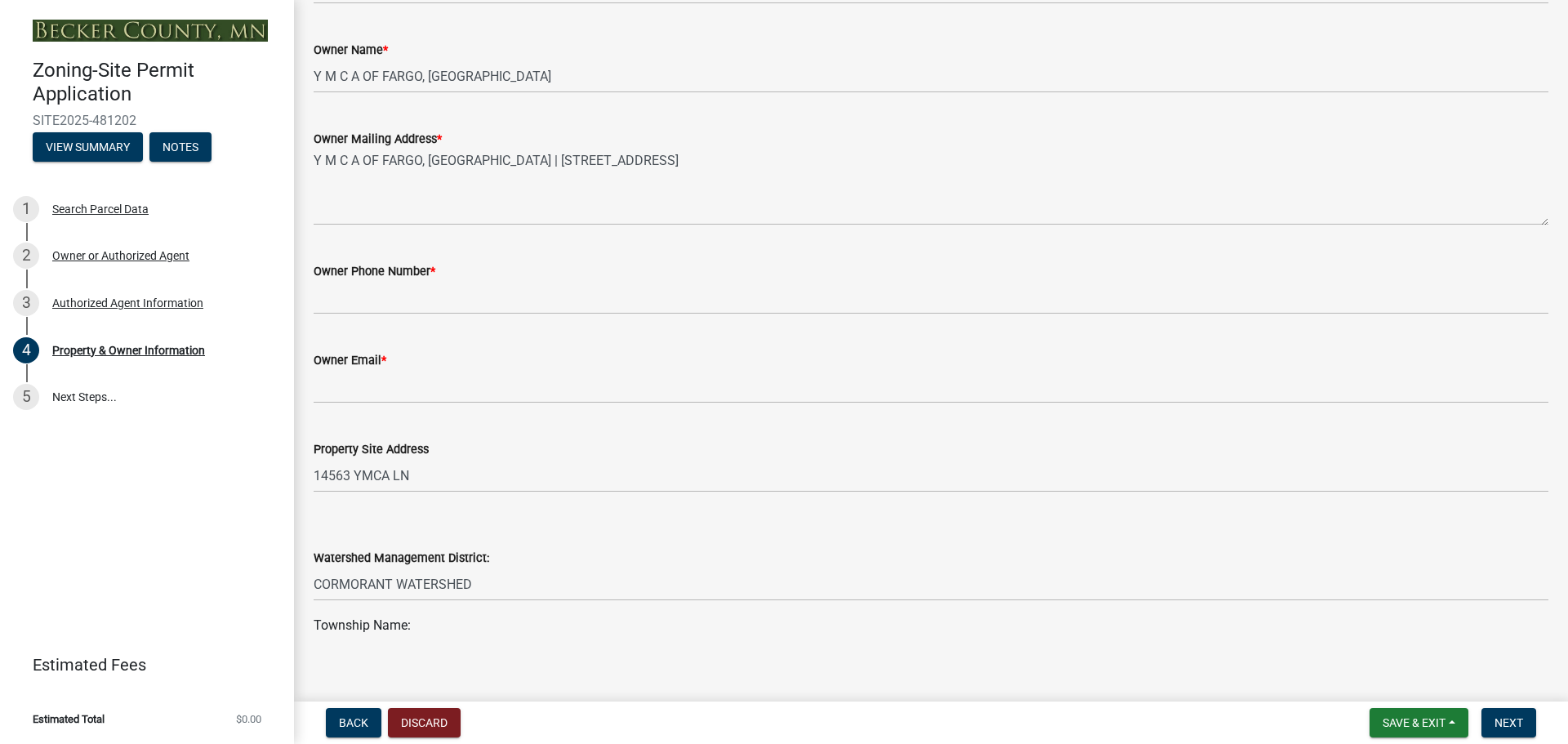
scroll to position [327, 0]
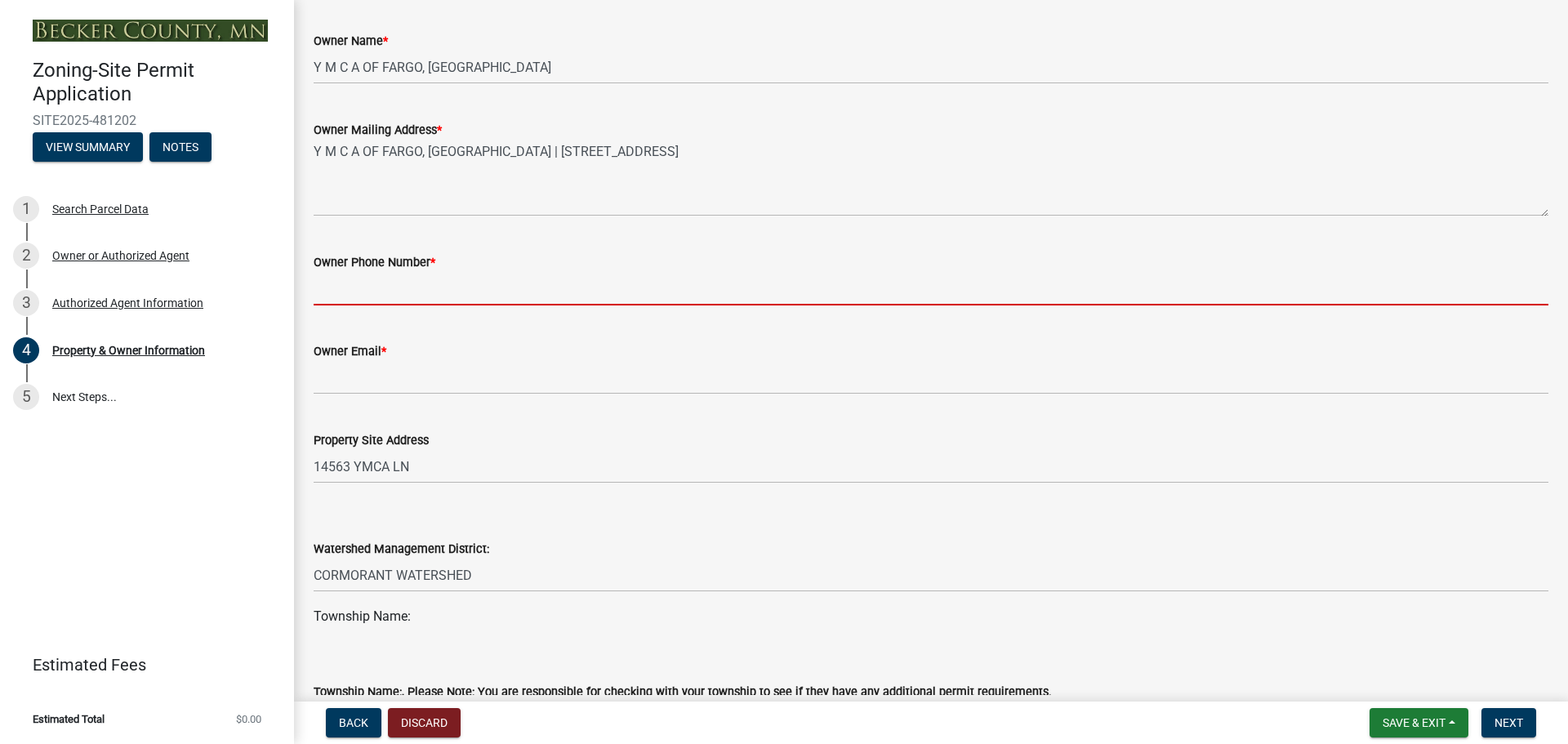
click at [426, 295] on input "Owner Phone Number *" at bounding box center [931, 289] width 1235 height 34
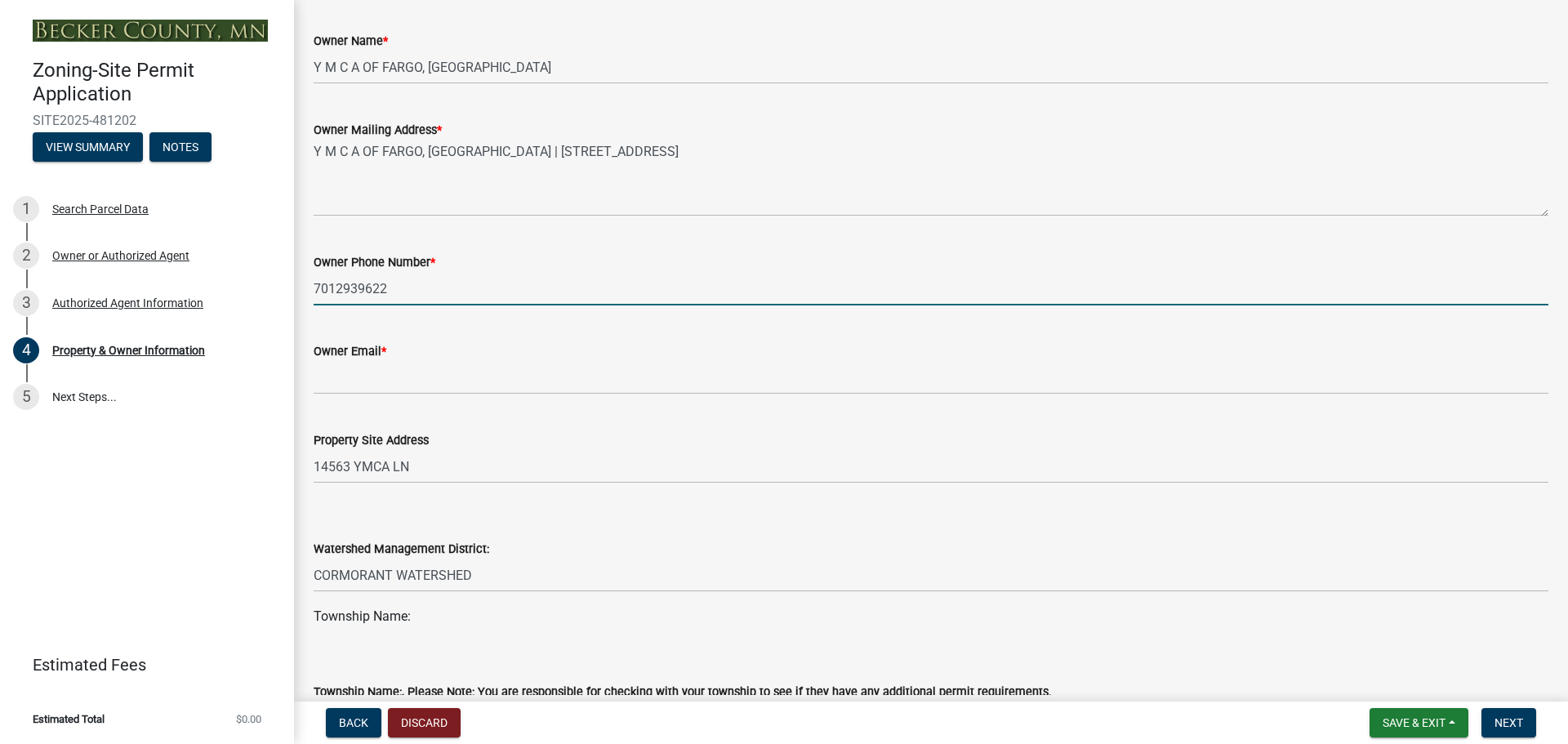
type input "7012939622"
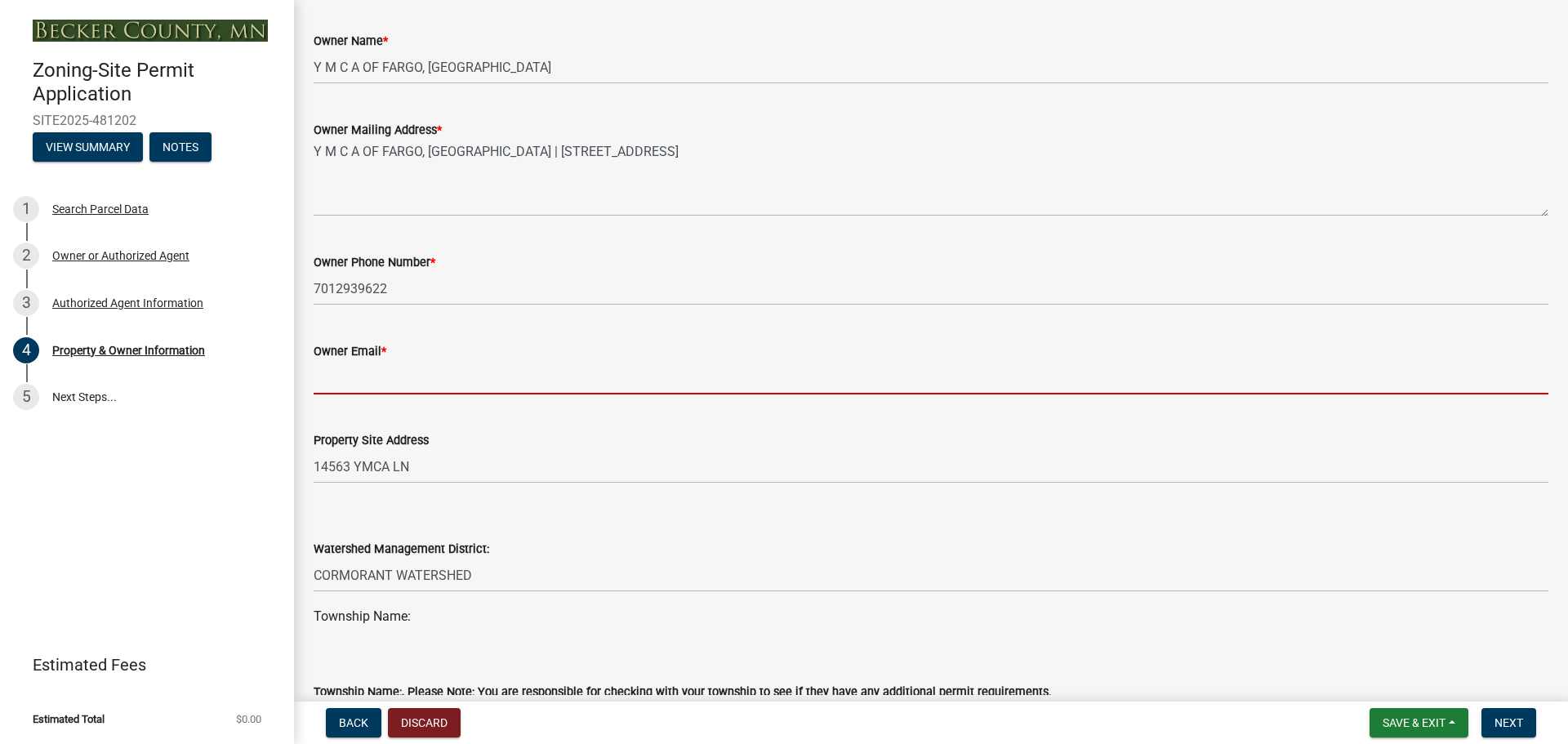
click at [689, 384] on input "Owner Email *" at bounding box center [931, 378] width 1235 height 34
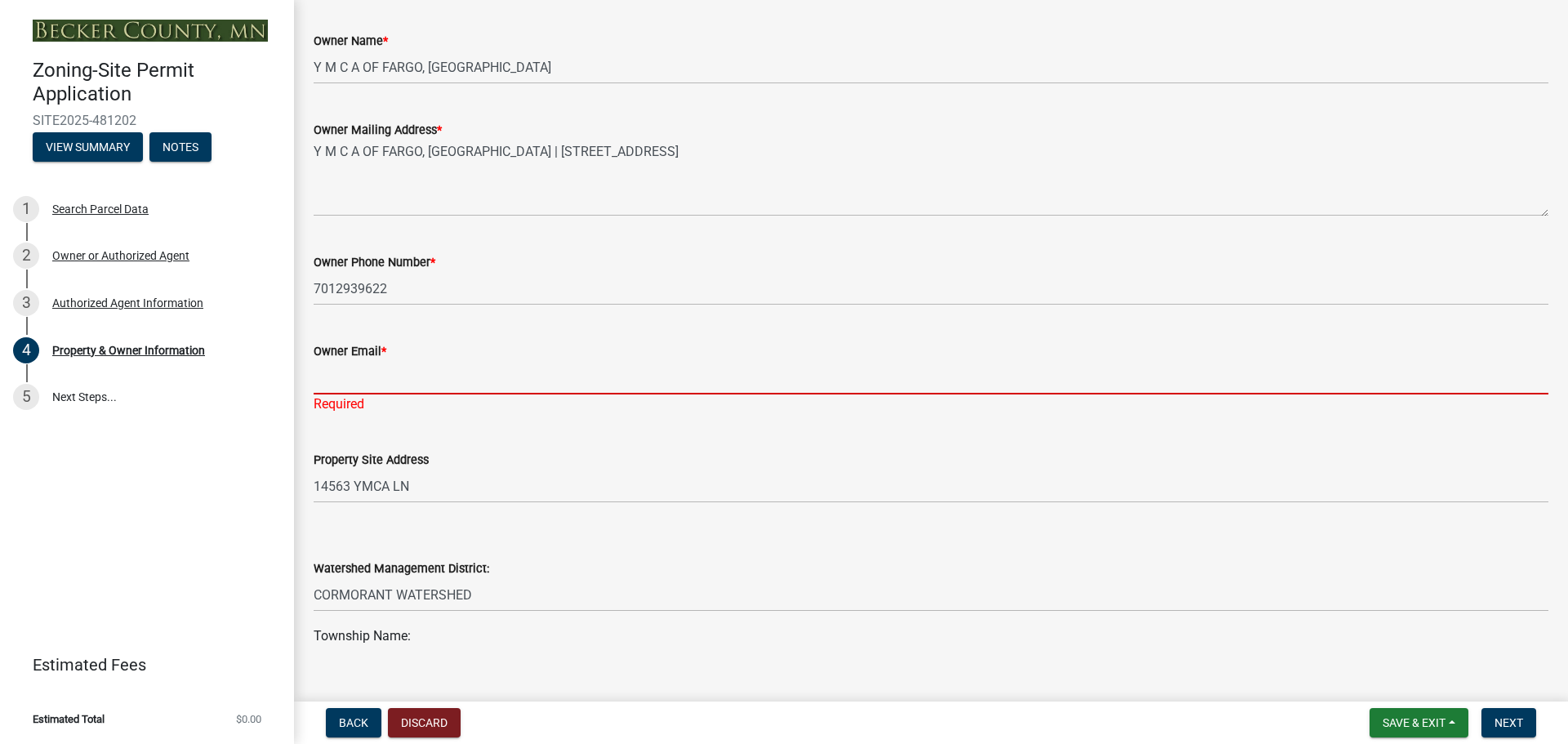
click at [336, 388] on input "Owner Email *" at bounding box center [931, 378] width 1235 height 34
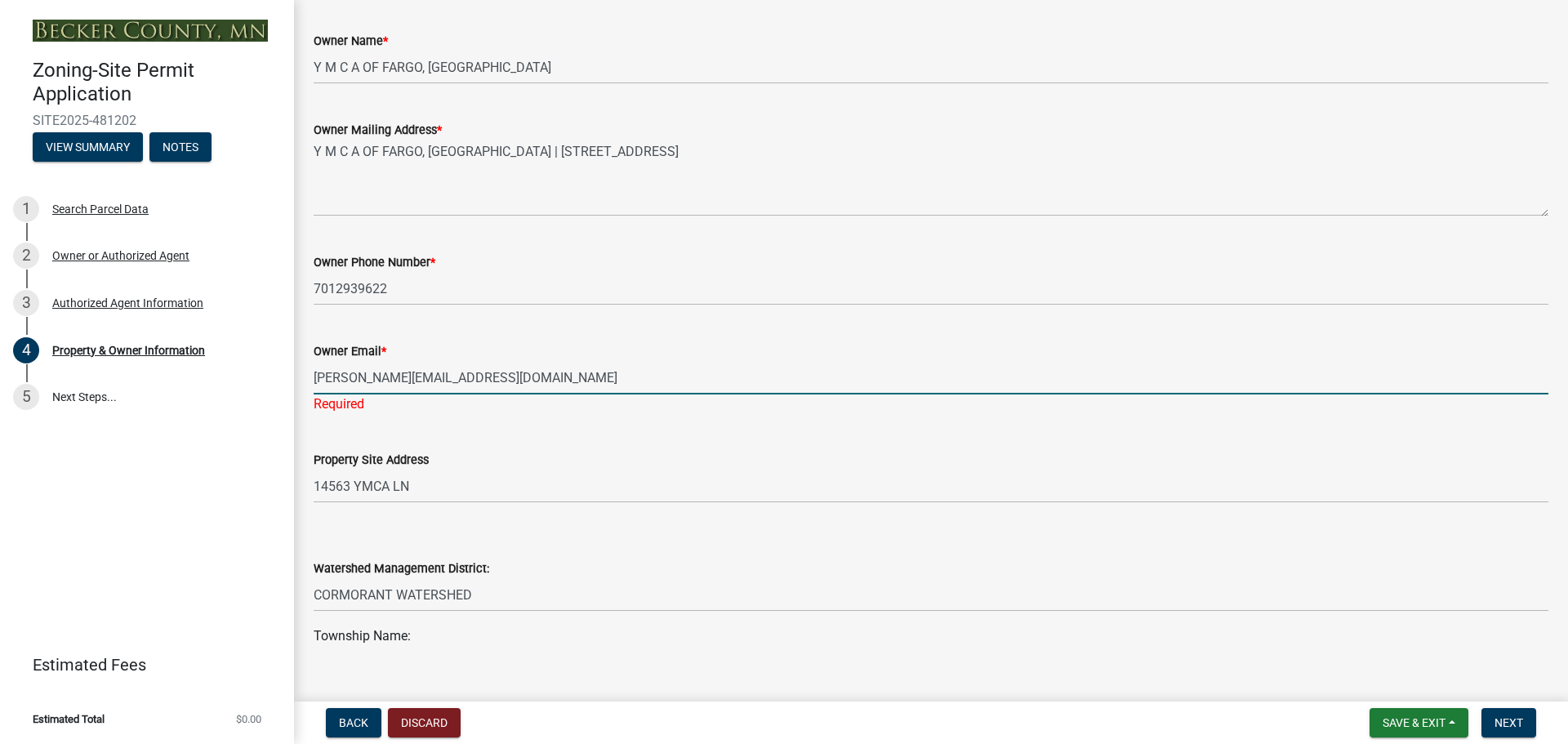
type input "[PERSON_NAME][EMAIL_ADDRESS][DOMAIN_NAME]"
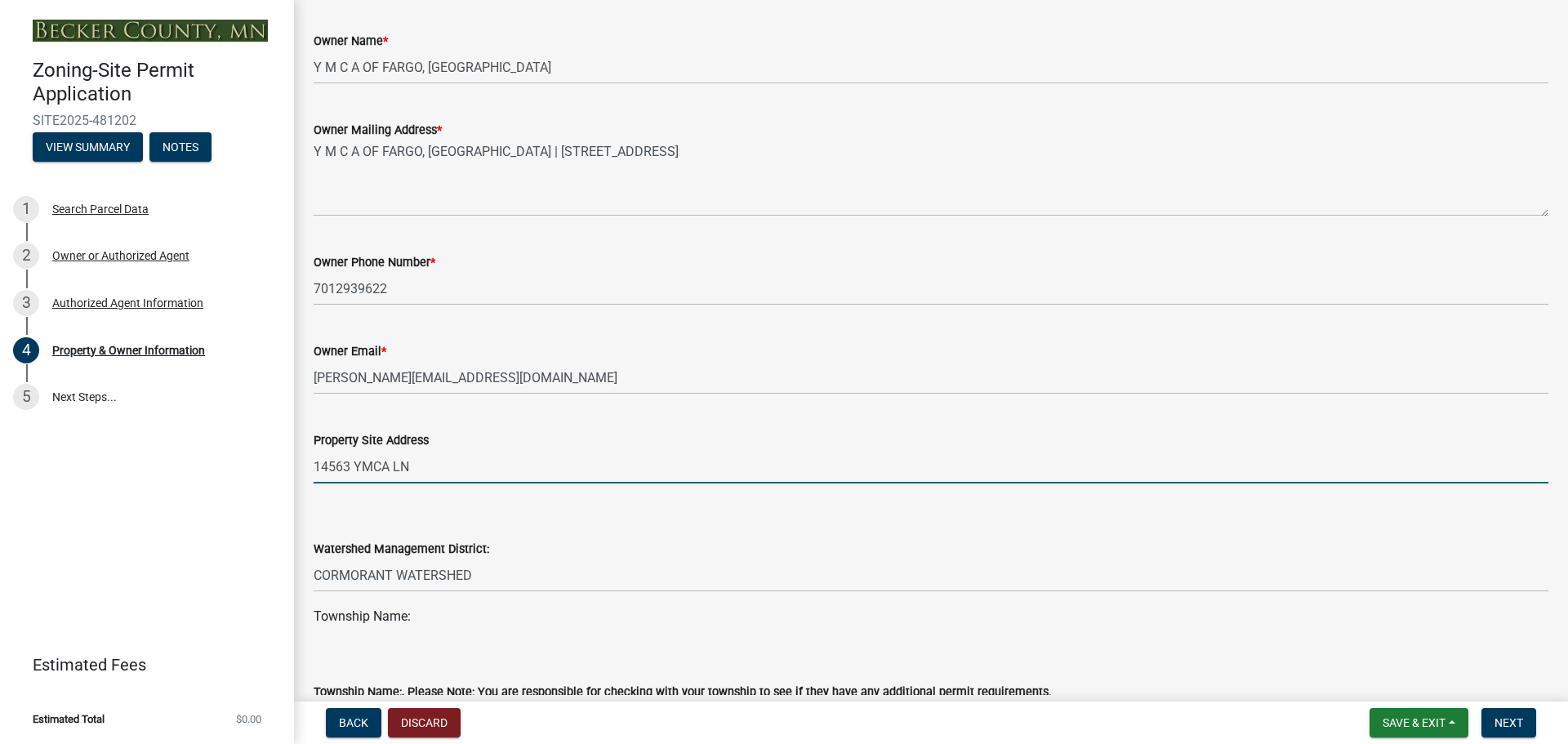
click at [615, 494] on wm-data-entity-input "Property Site Address [STREET_ADDRESS]" at bounding box center [931, 452] width 1235 height 89
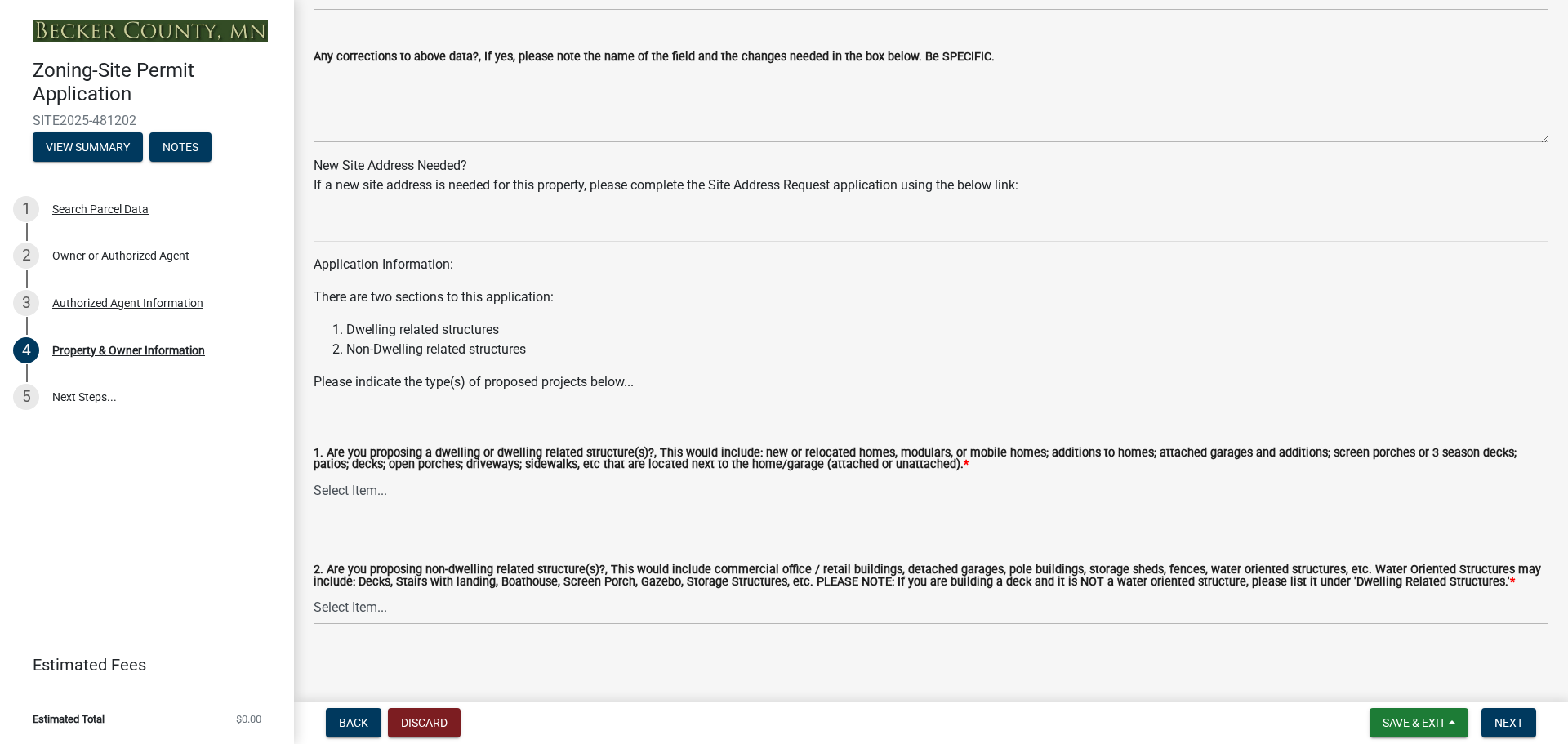
scroll to position [1462, 0]
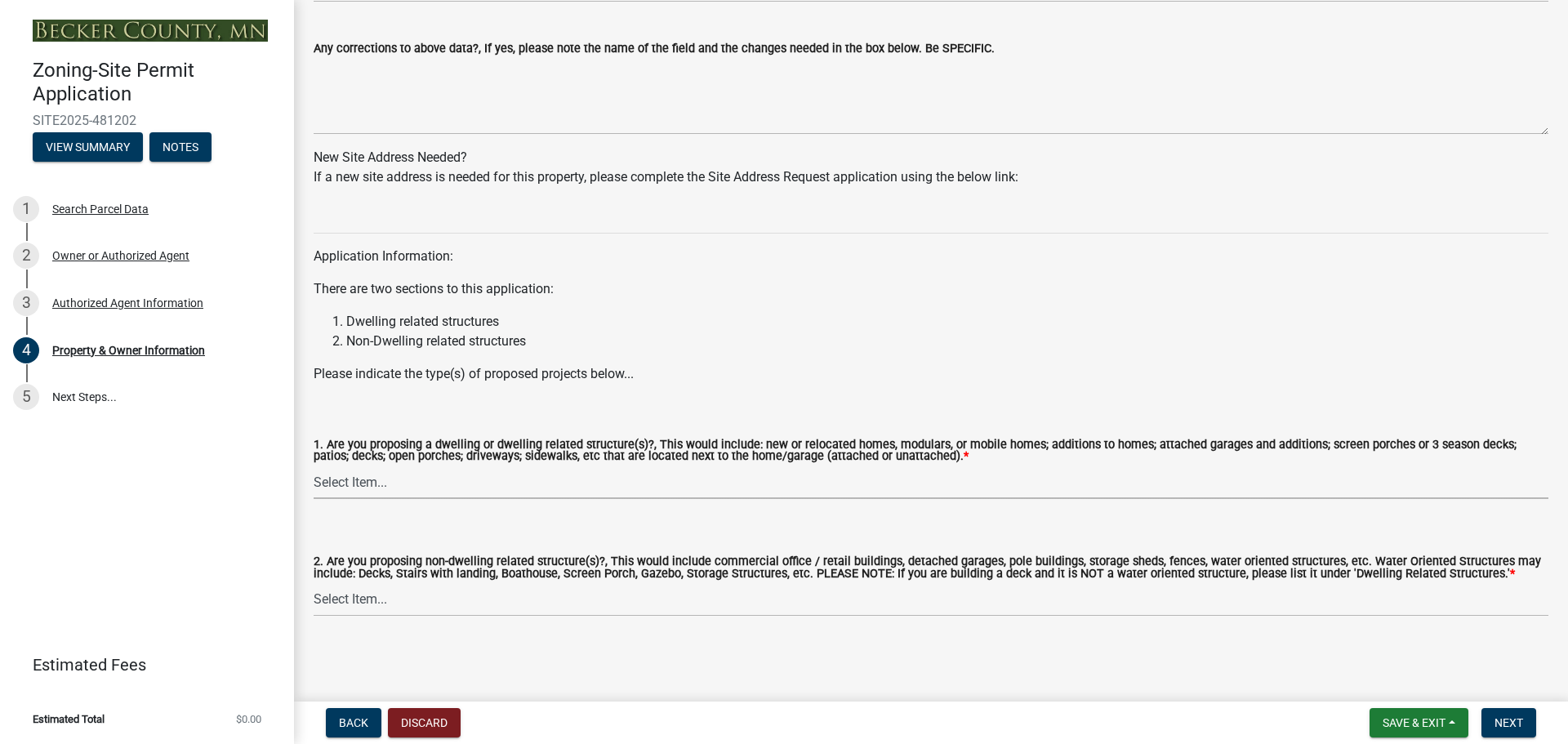
click at [712, 483] on select "Select Item... Yes No" at bounding box center [931, 482] width 1235 height 34
click at [313, 465] on select "Select Item... Yes No" at bounding box center [931, 482] width 1235 height 34
select select "f87eba17-8ed9-4ad8-aefc-fe36a3f3544b"
click at [691, 594] on select "Select Item... Yes No" at bounding box center [931, 599] width 1235 height 34
click at [313, 583] on select "Select Item... Yes No" at bounding box center [931, 599] width 1235 height 34
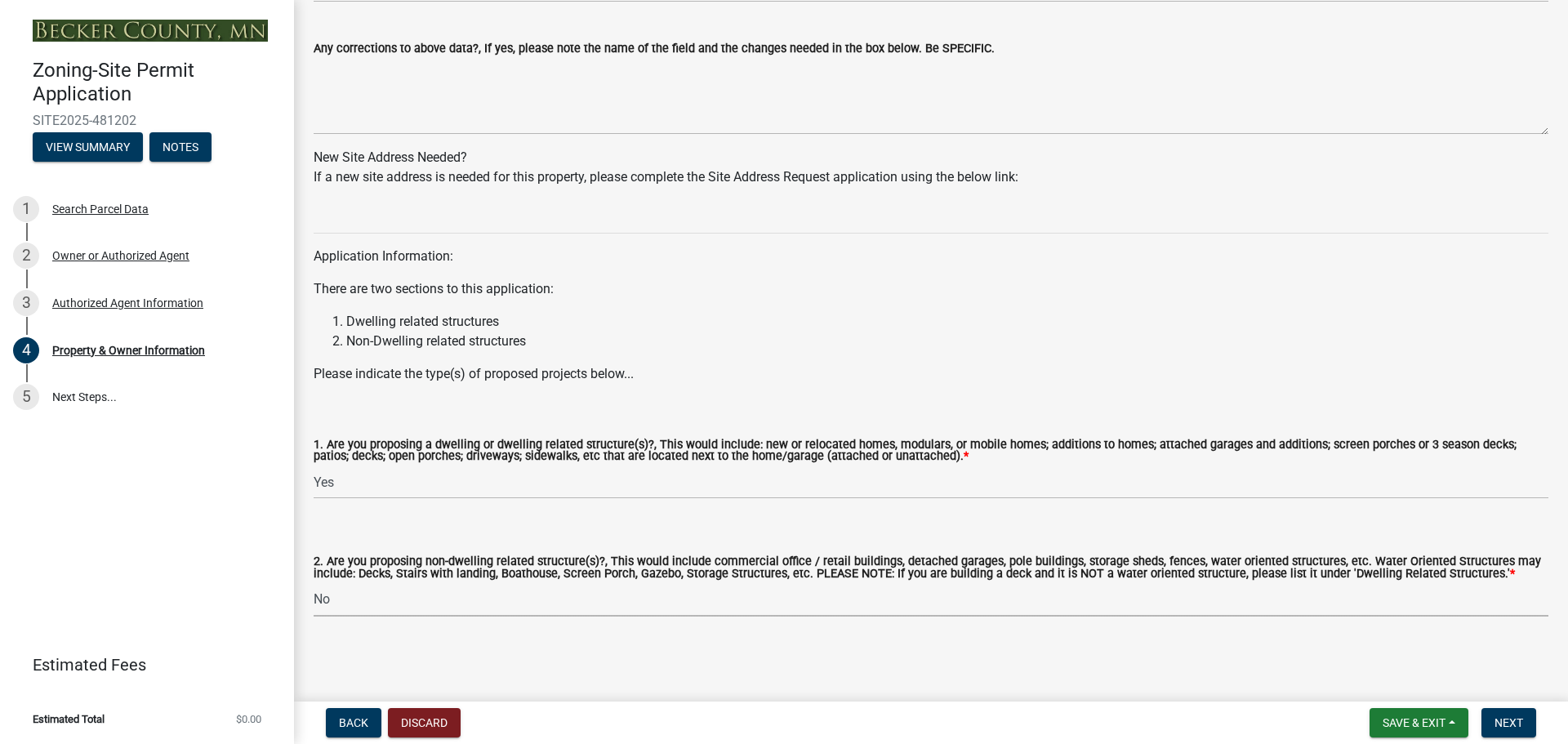
select select "393a978c-6bd5-4cb2-a6a0-db6feb8732b8"
click at [1518, 723] on span "Next" at bounding box center [1508, 723] width 29 height 13
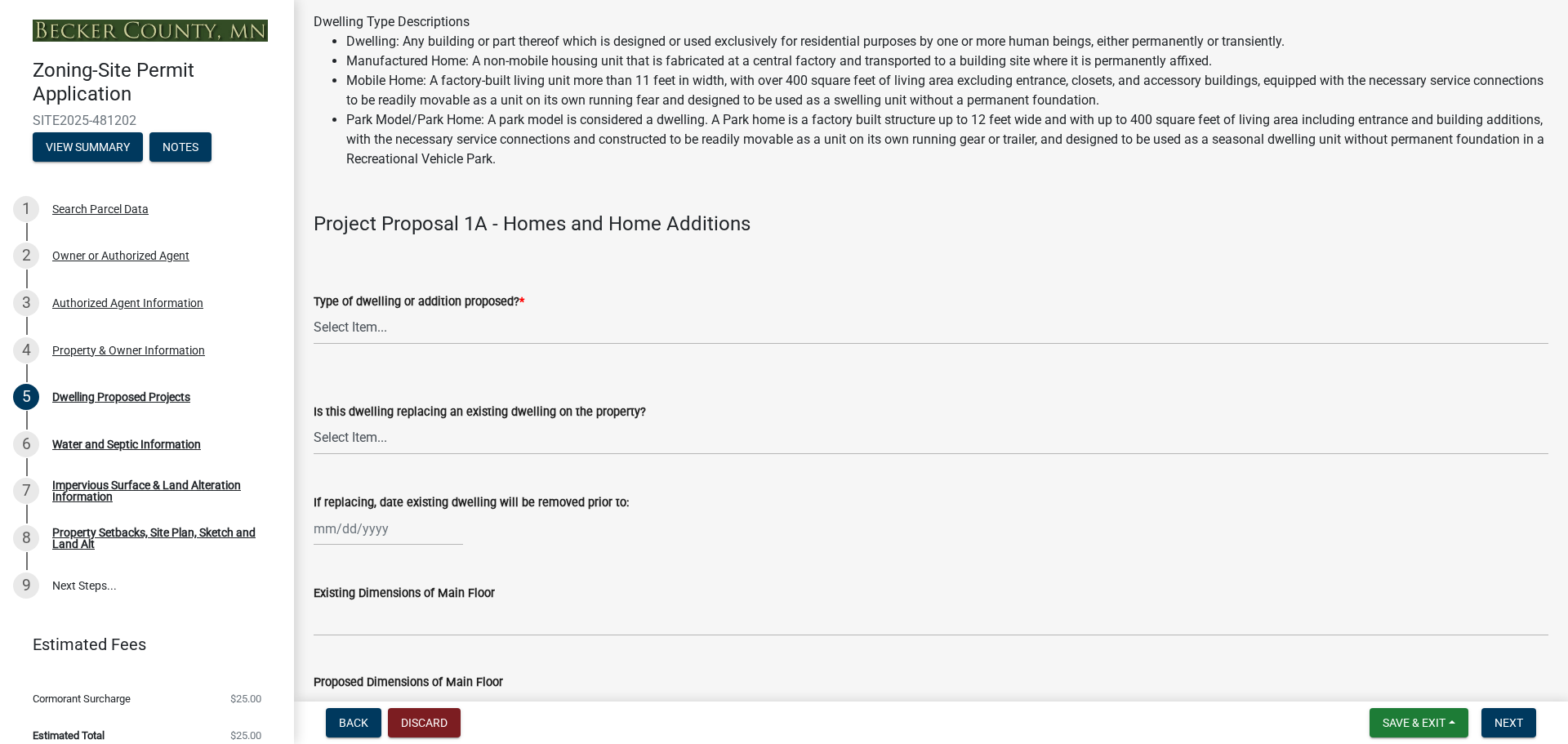
scroll to position [164, 0]
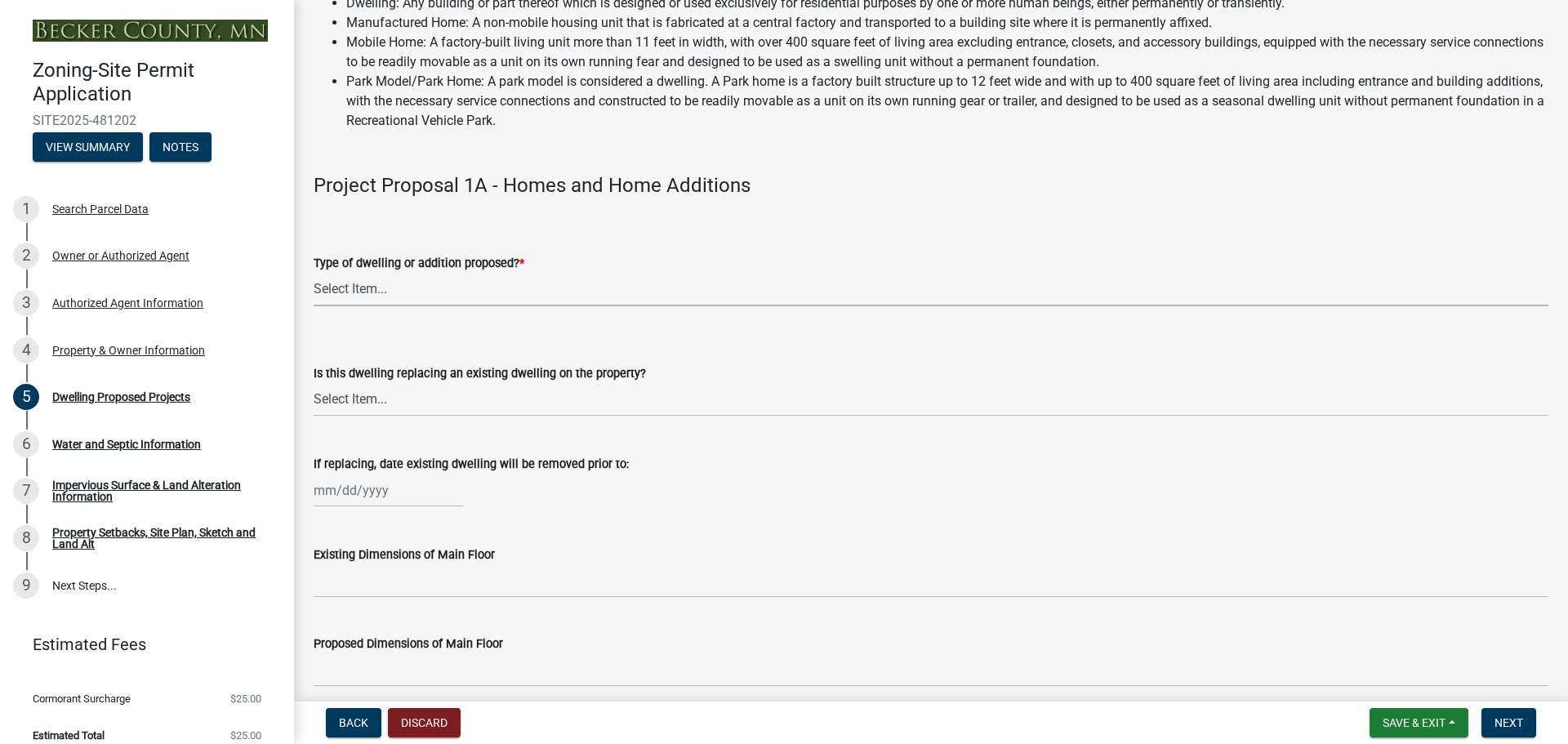
click at [567, 289] on select "Select Item... N/A - Not a dwelling New Home-Onsite Construction New Modular (E…" at bounding box center [931, 289] width 1235 height 34
click at [313, 273] on select "Select Item... N/A - Not a dwelling New Home-Onsite Construction New Modular (E…" at bounding box center [931, 289] width 1235 height 34
select select "5b8abcc6-67f7-49fb-8f25-c295ccc2b339"
click at [533, 287] on select "Select Item... N/A - Not a dwelling New Home-Onsite Construction New Modular (E…" at bounding box center [931, 289] width 1235 height 34
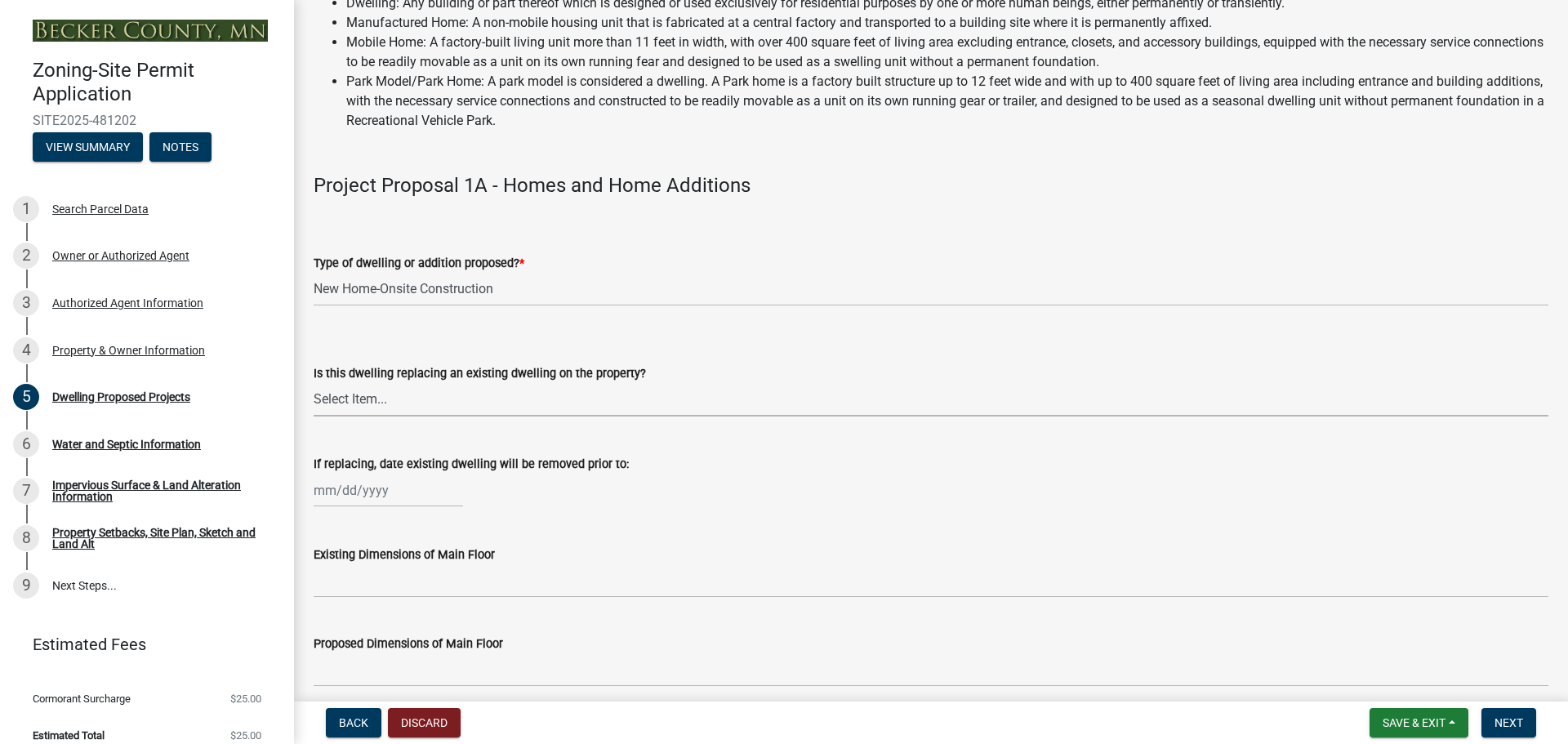
click at [493, 412] on select "Select Item... N/A Yes No" at bounding box center [931, 399] width 1235 height 34
click at [313, 383] on select "Select Item... N/A Yes No" at bounding box center [931, 399] width 1235 height 34
select select "ba56d9f6-ced5-4c38-bdcc-33bfa85ac6de"
click at [416, 503] on div at bounding box center [388, 490] width 150 height 34
select select "9"
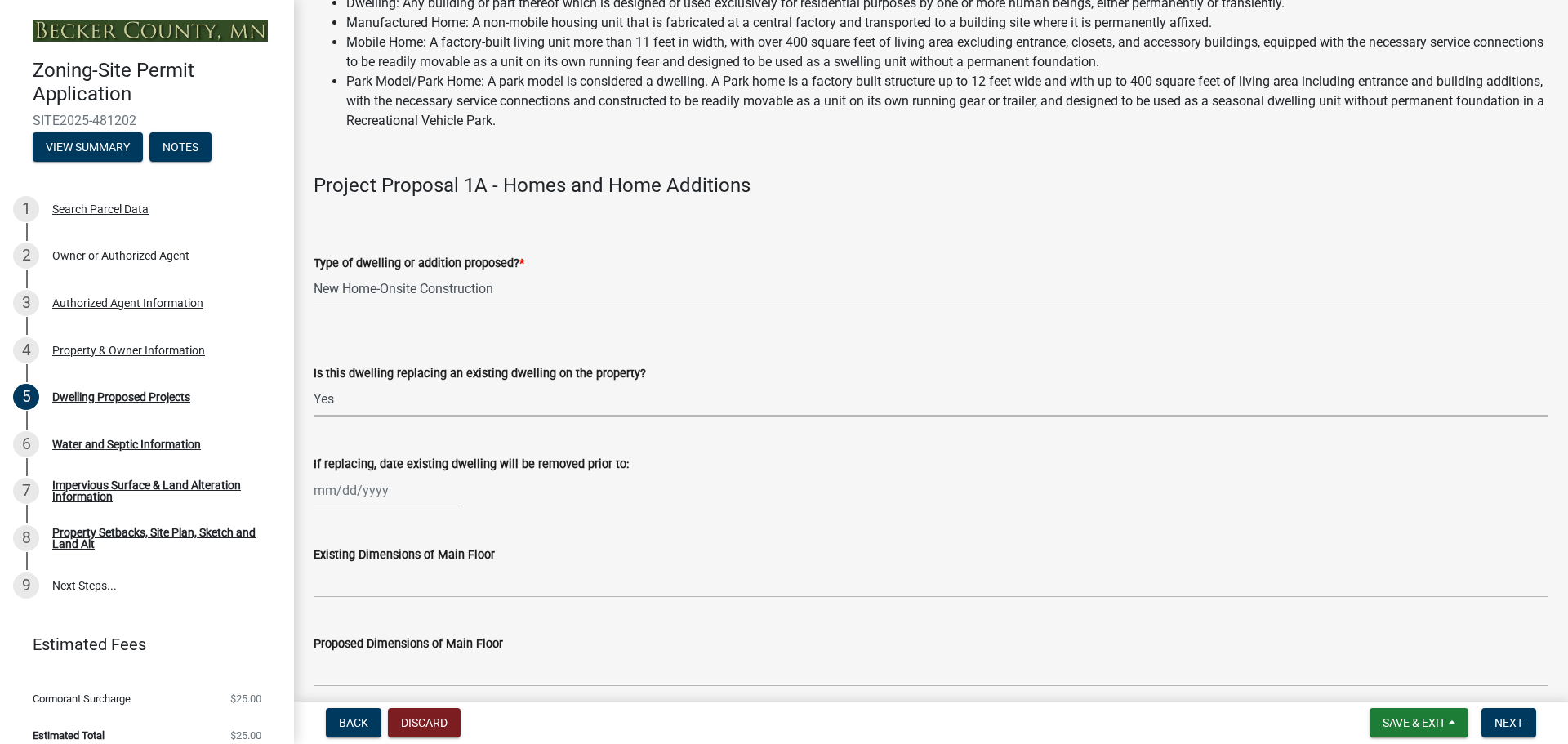
select select "2025"
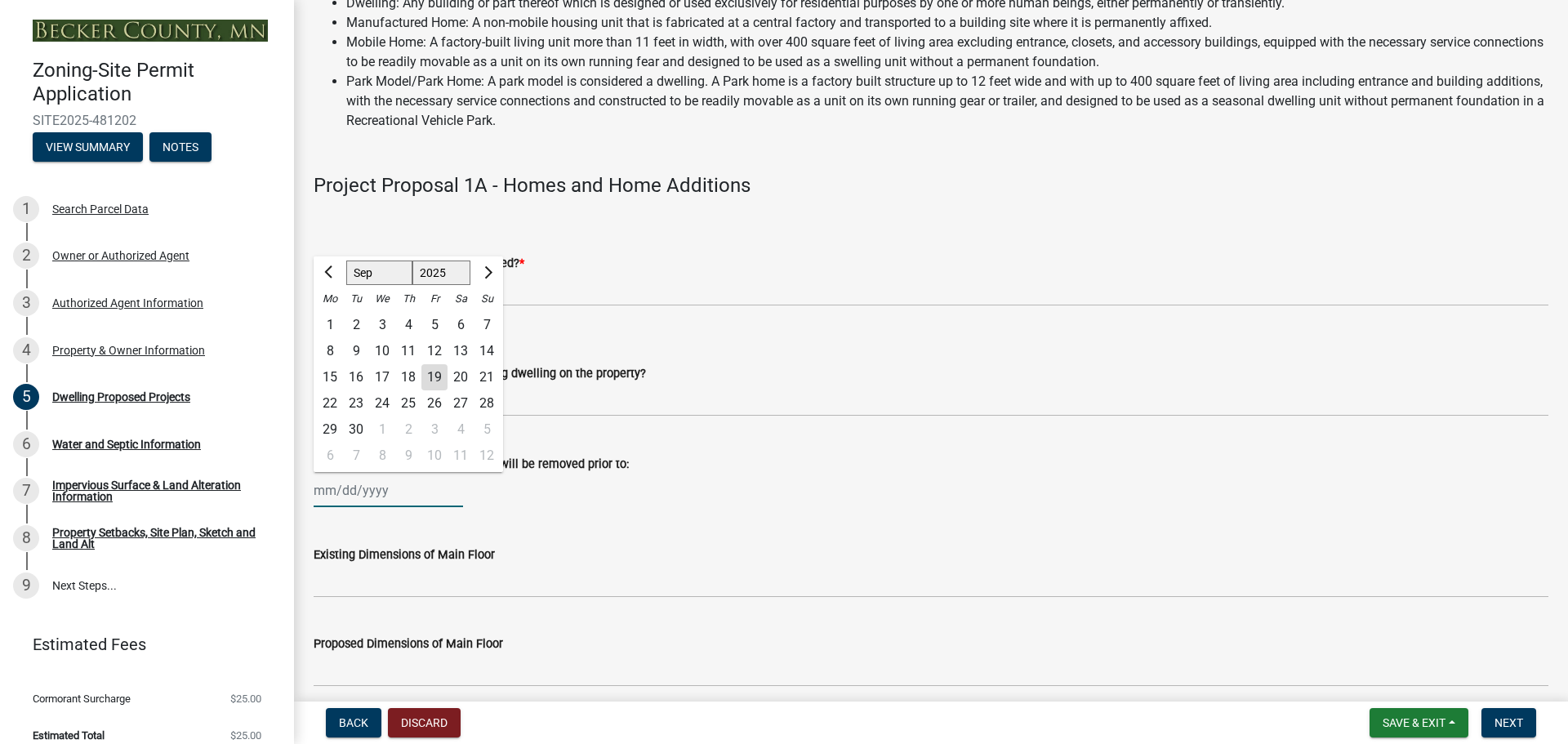
click at [414, 498] on input "If replacing, date existing dwelling will be removed prior to:" at bounding box center [388, 490] width 150 height 34
click at [713, 528] on div "Existing Dimensions of Main Floor" at bounding box center [931, 560] width 1235 height 76
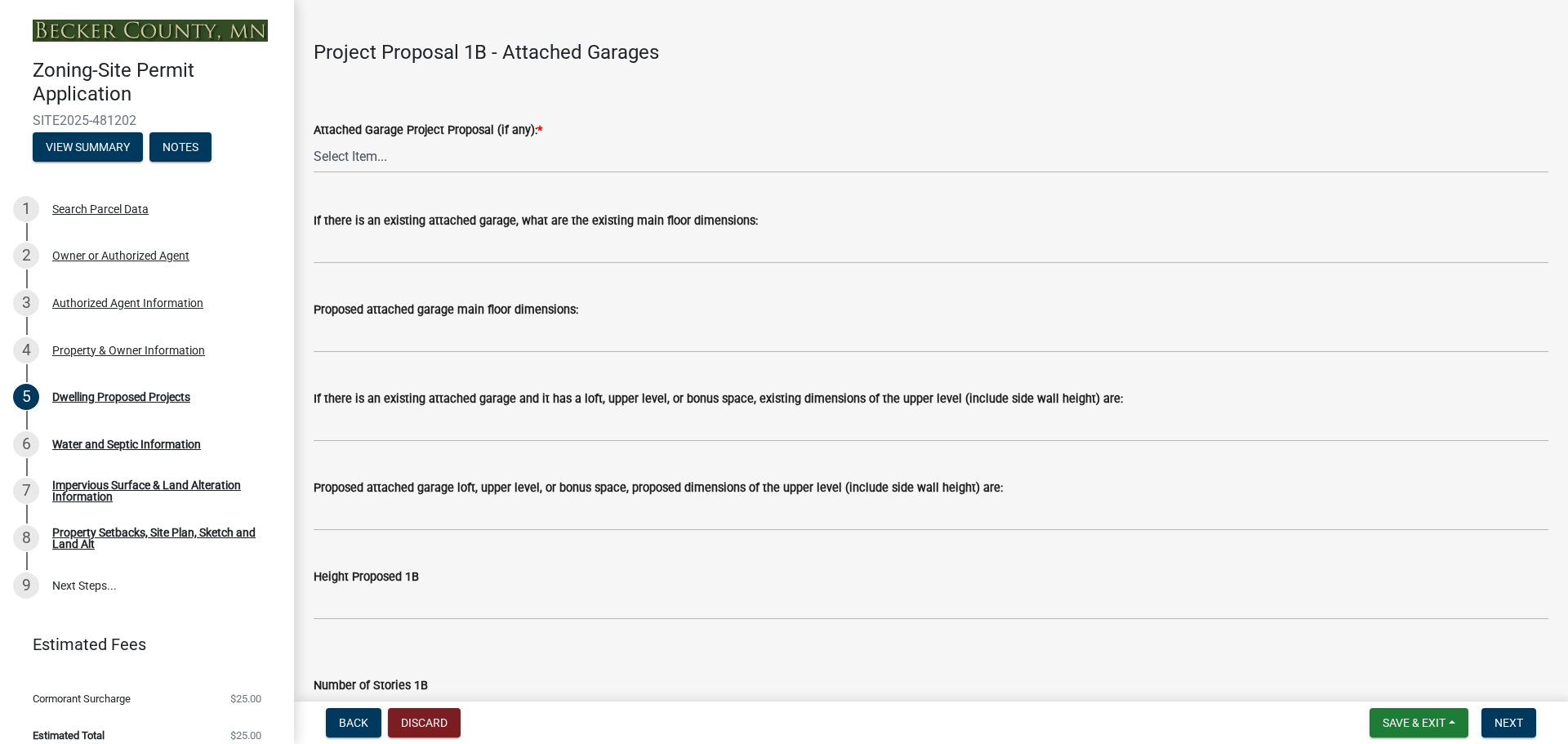
scroll to position [1796, 0]
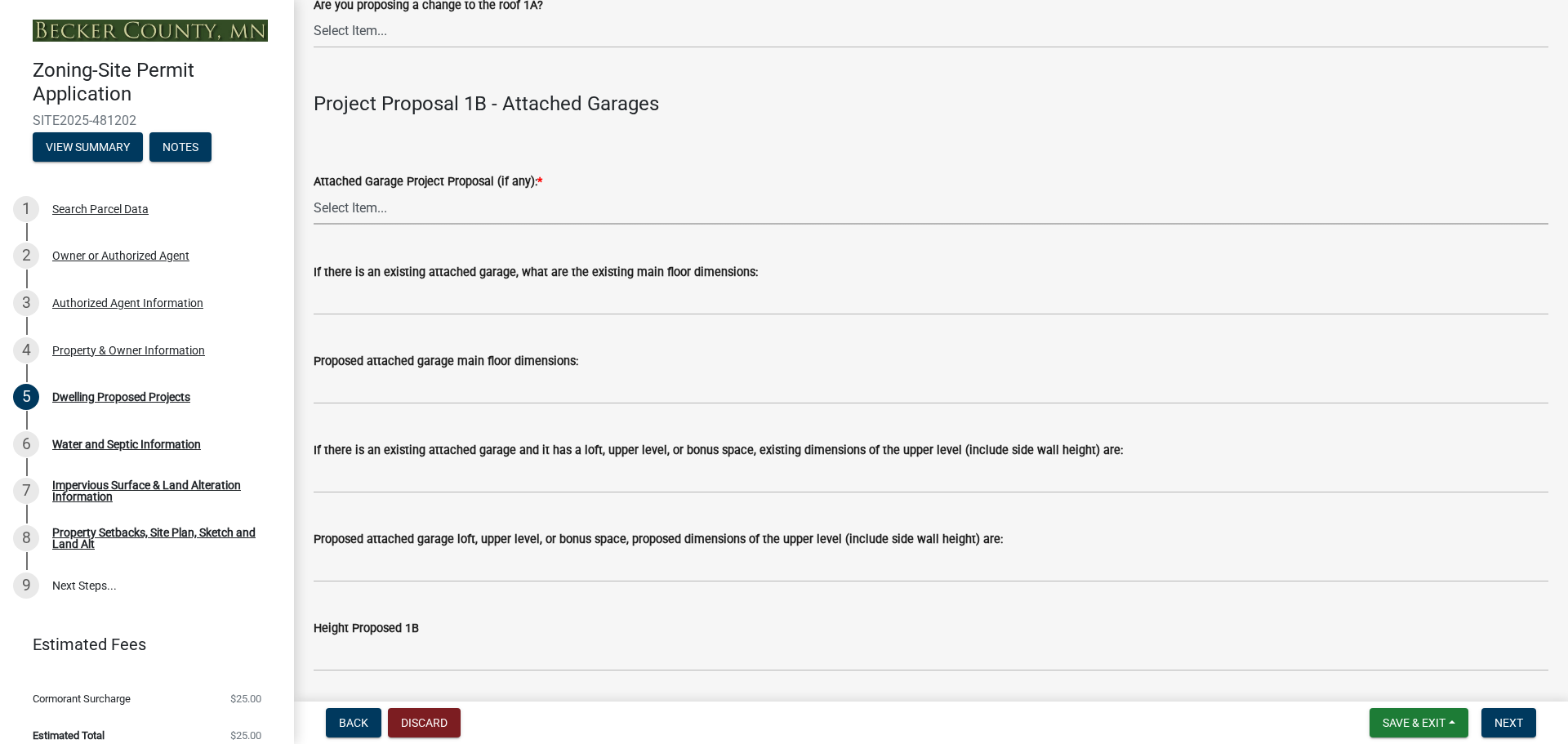
click at [443, 212] on select "Select Item... N/A New Attached Garage Addition to Attached Garage" at bounding box center [931, 207] width 1235 height 34
click at [313, 191] on select "Select Item... N/A New Attached Garage Addition to Attached Garage" at bounding box center [931, 207] width 1235 height 34
select select "11c1c089-3b44-43c0-9549-3c9eeea2451f"
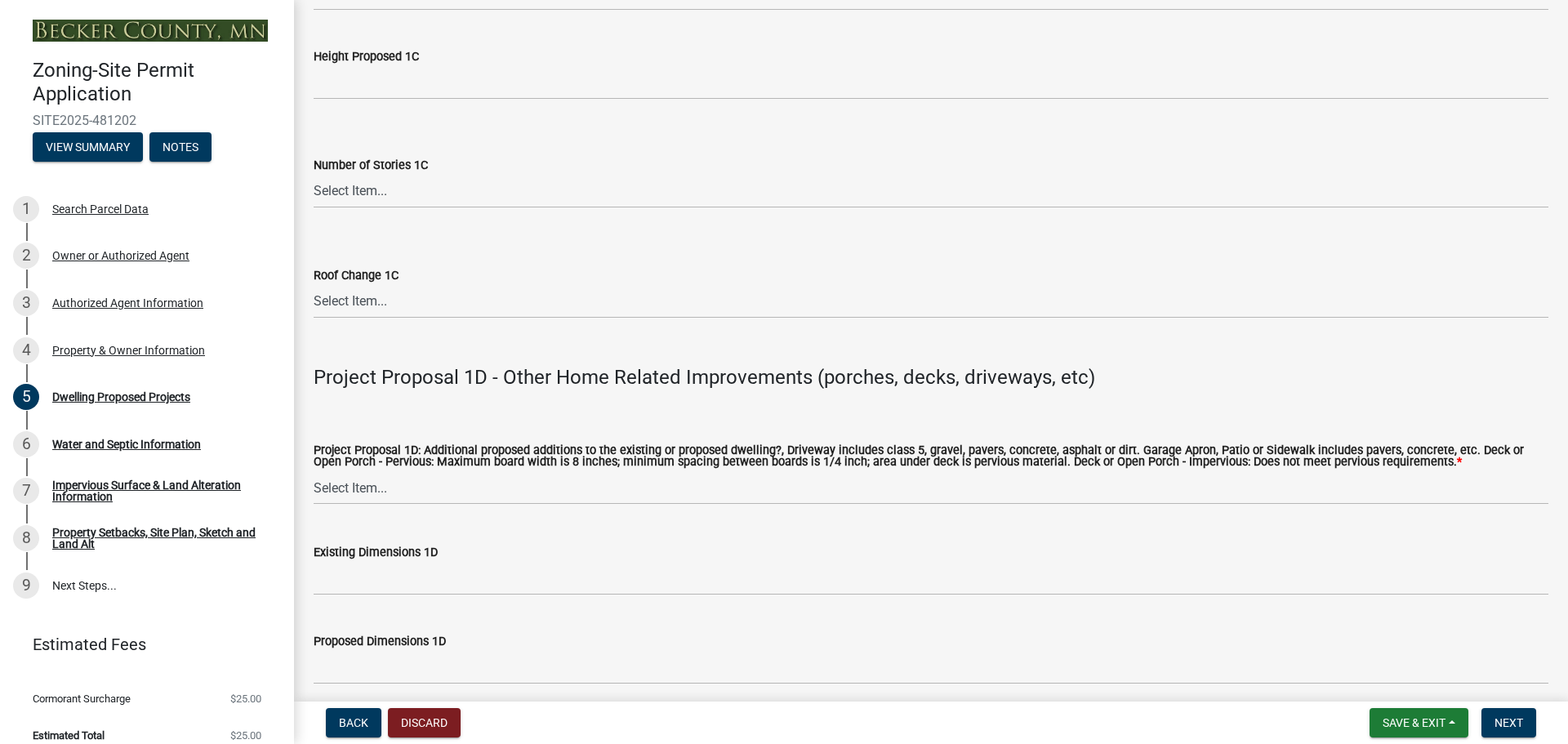
scroll to position [3426, 0]
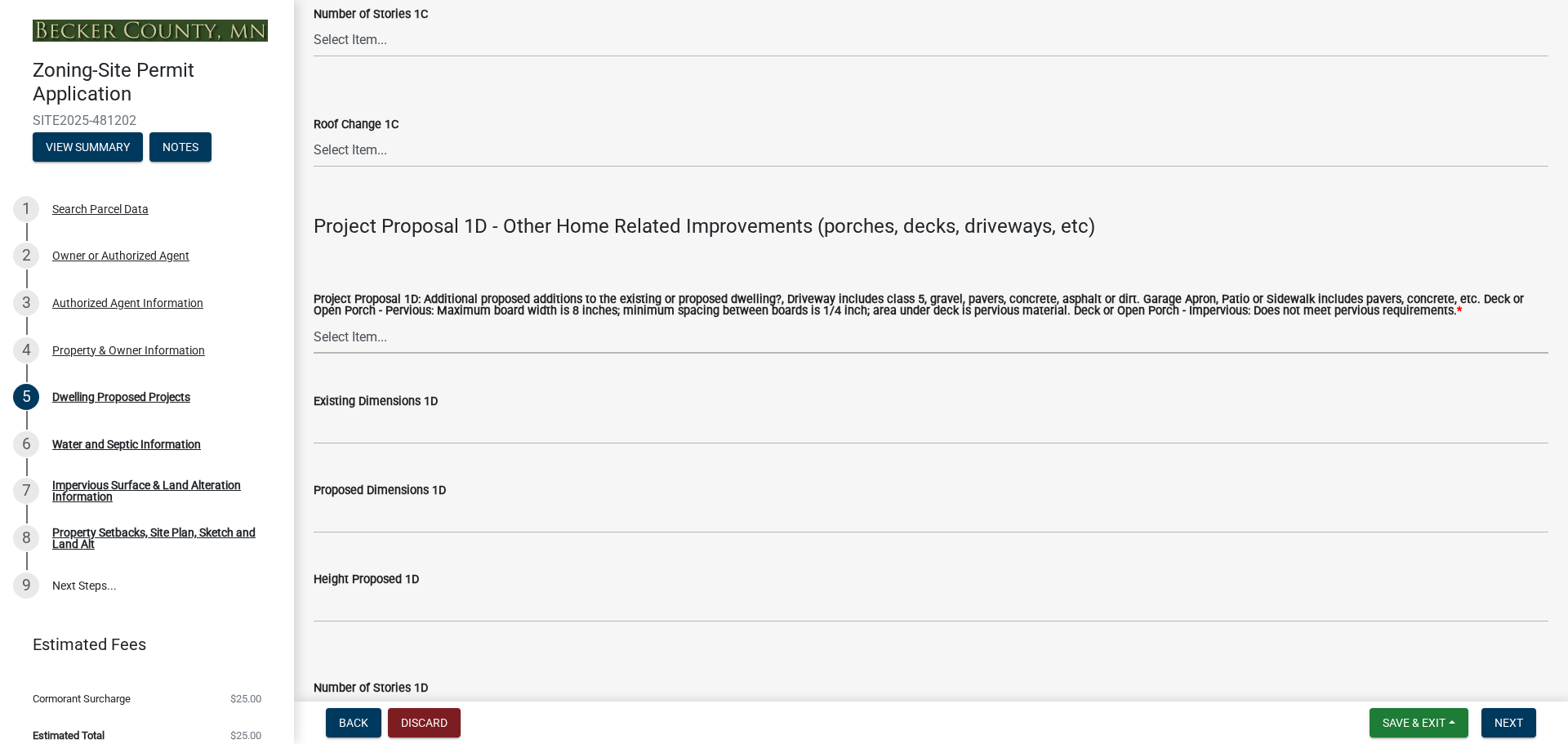
click at [727, 335] on select "Select Item... N/A Driveway Garage Apron Home Patio Sidewalk Deck - Pervious De…" at bounding box center [931, 336] width 1235 height 34
click at [1424, 722] on span "Save & Exit" at bounding box center [1414, 723] width 63 height 13
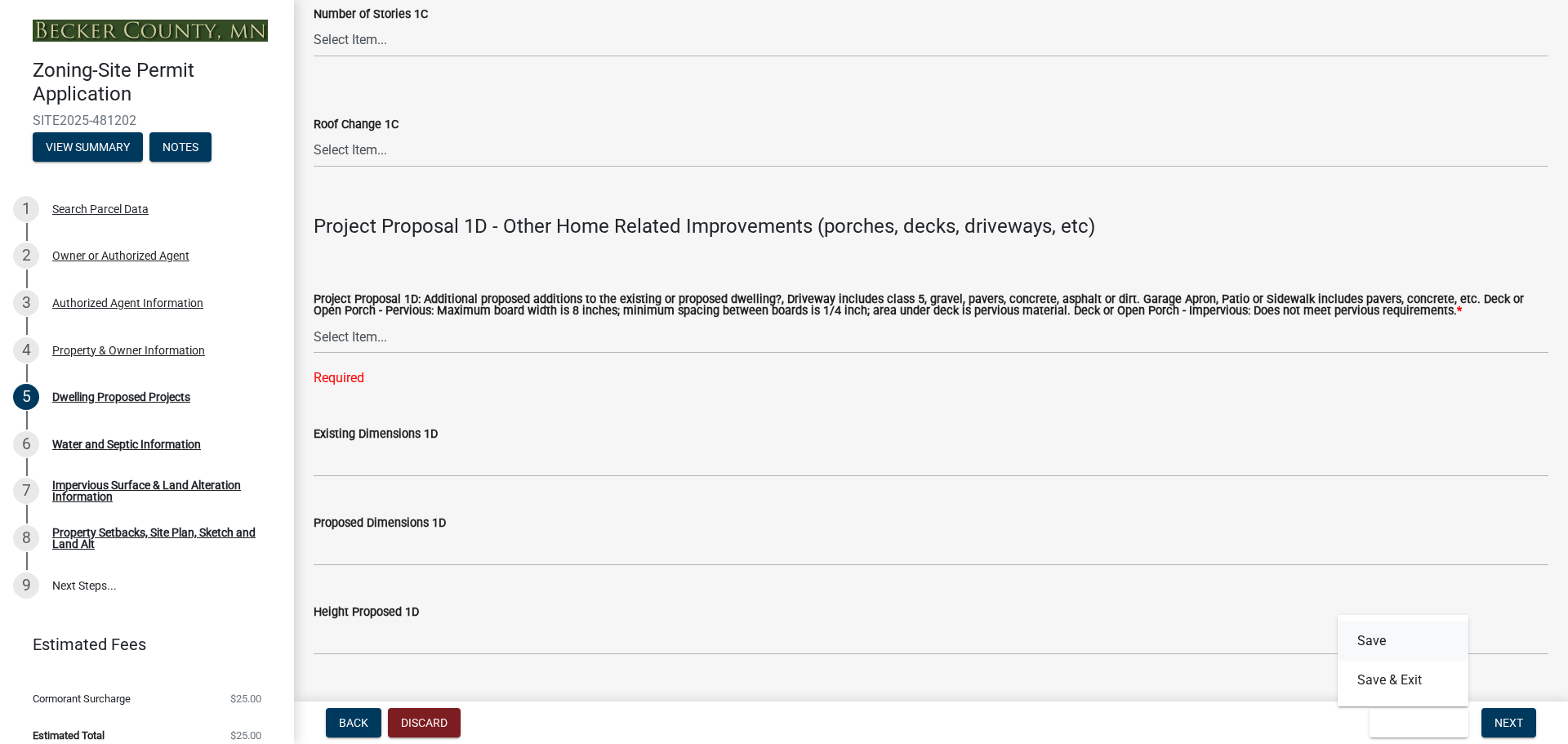
click at [1386, 643] on button "Save" at bounding box center [1403, 641] width 131 height 39
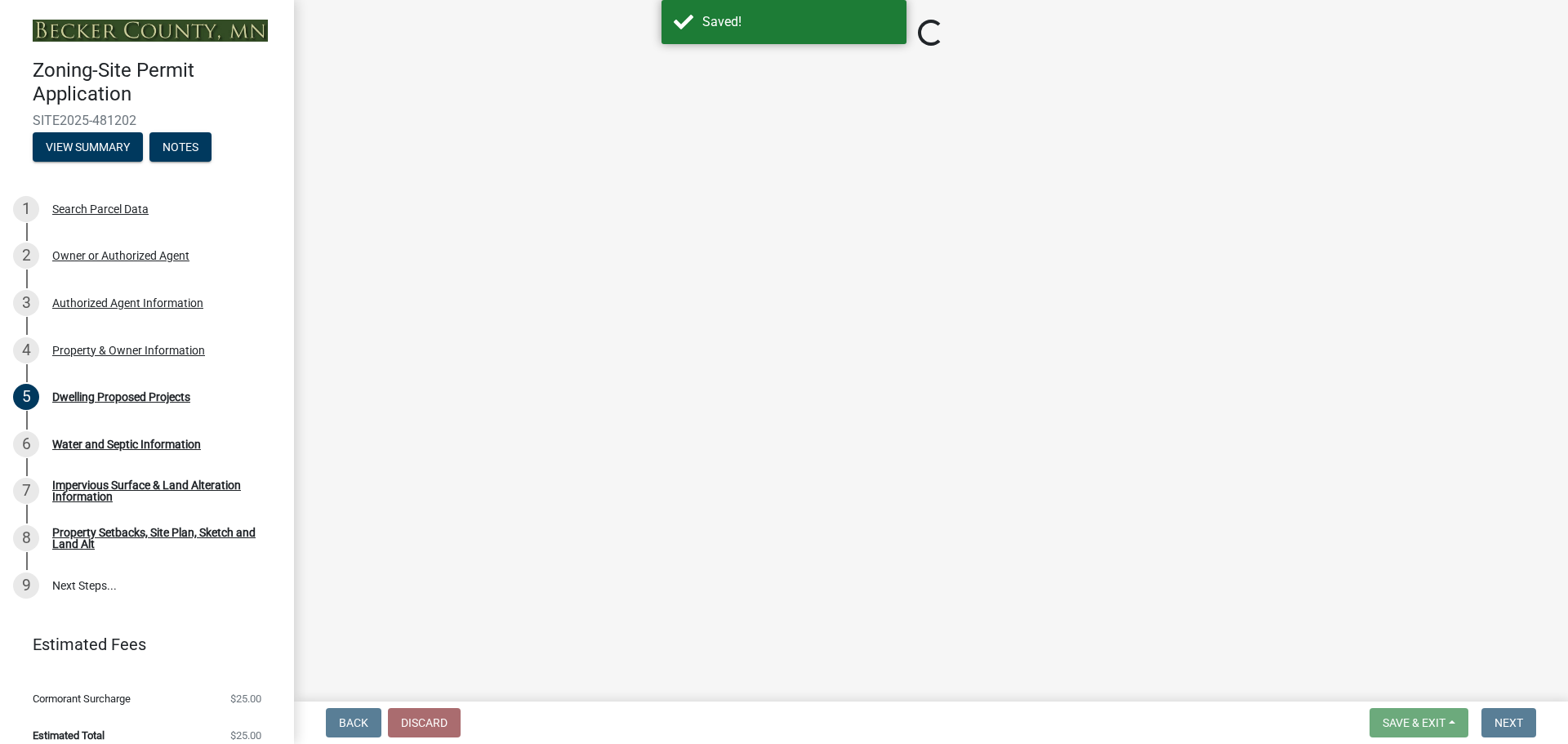
select select "5b8abcc6-67f7-49fb-8f25-c295ccc2b339"
select select "ba56d9f6-ced5-4c38-bdcc-33bfa85ac6de"
select select "11c1c089-3b44-43c0-9549-3c9eeea2451f"
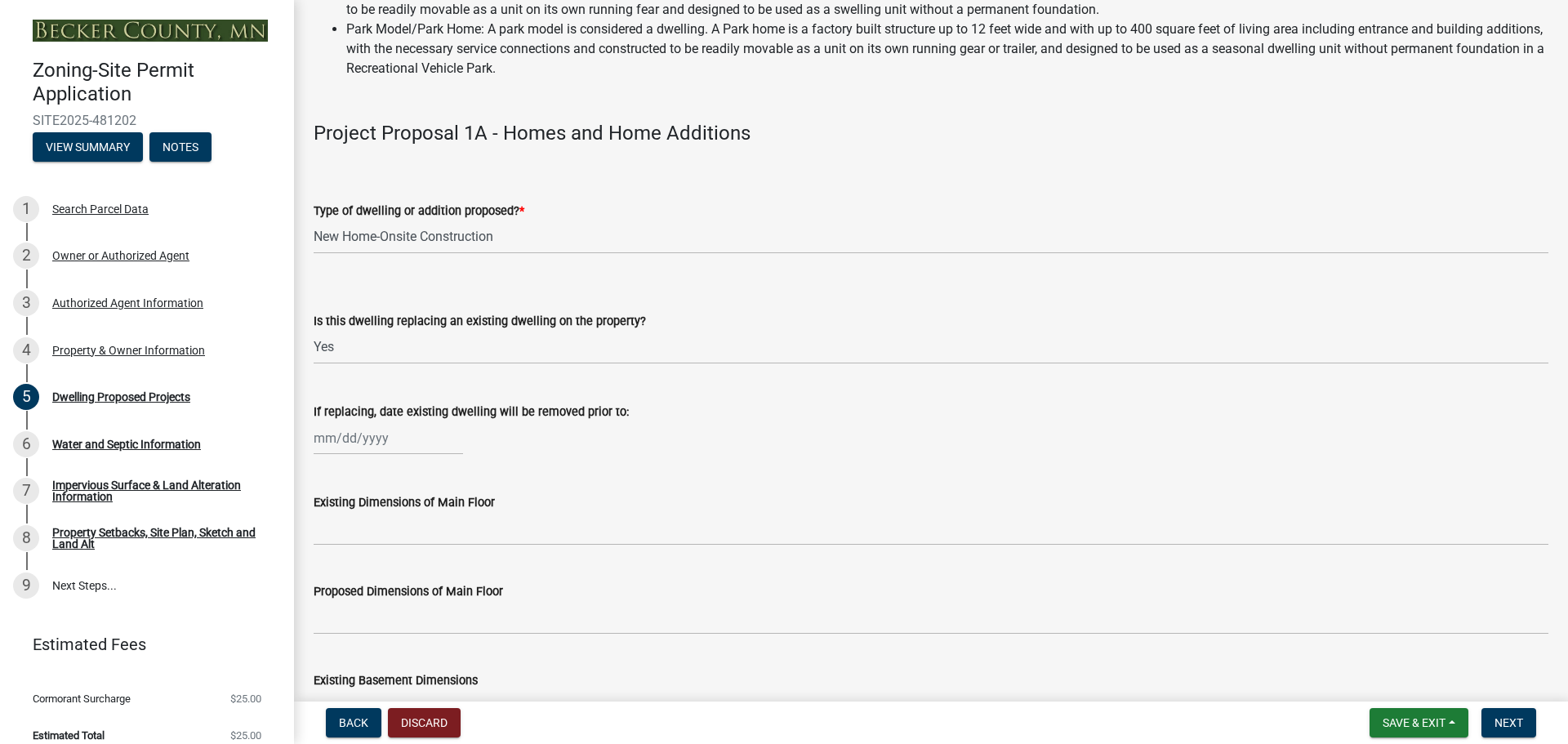
scroll to position [245, 0]
